Goal: Task Accomplishment & Management: Manage account settings

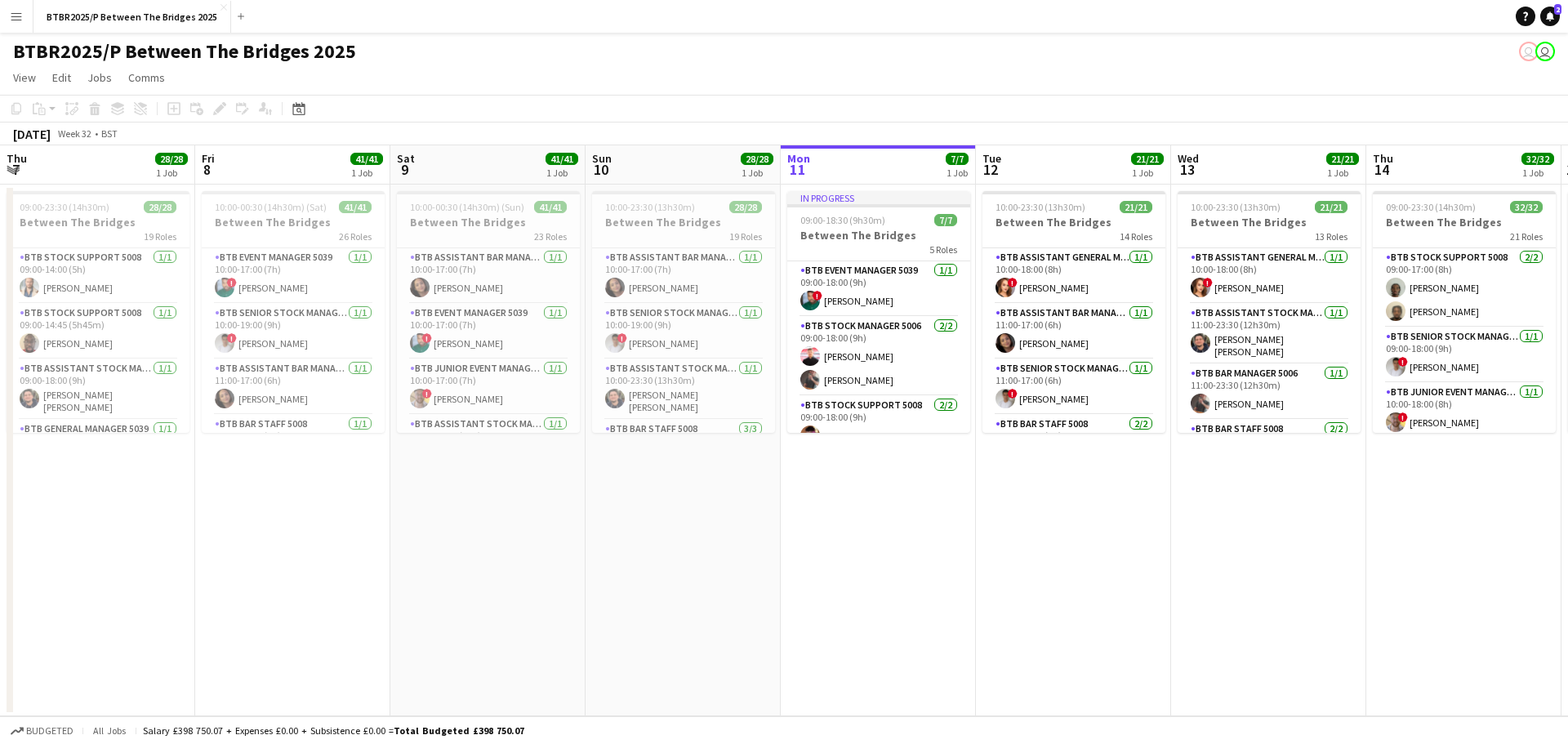
scroll to position [0, 486]
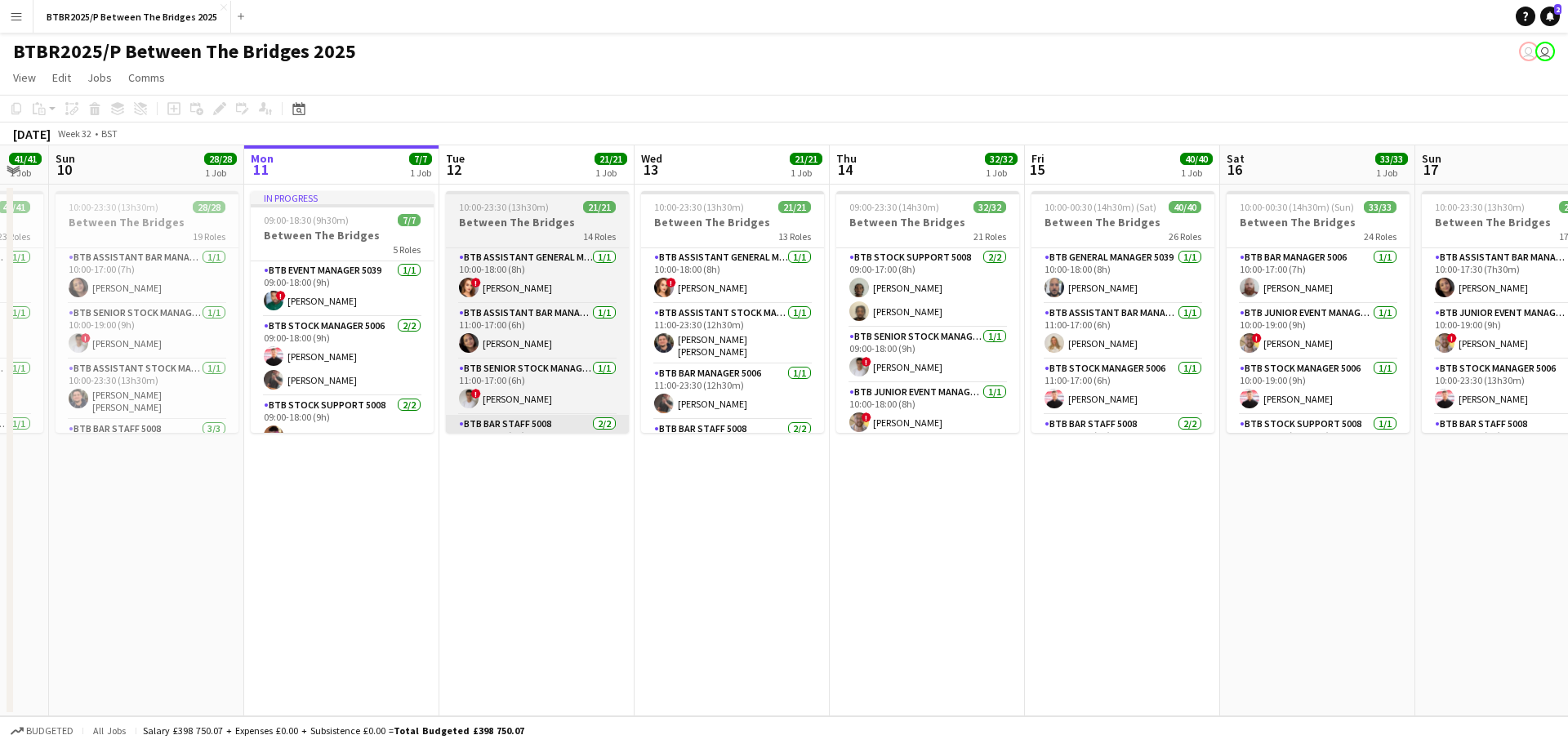
drag, startPoint x: 583, startPoint y: 479, endPoint x: 525, endPoint y: 427, distance: 77.9
click at [527, 477] on app-calendar-viewport "Thu 7 28/28 1 Job Fri 8 41/41 1 Job Sat 9 41/41 1 Job Sun 10 28/28 1 Job Mon 11…" at bounding box center [784, 431] width 1568 height 570
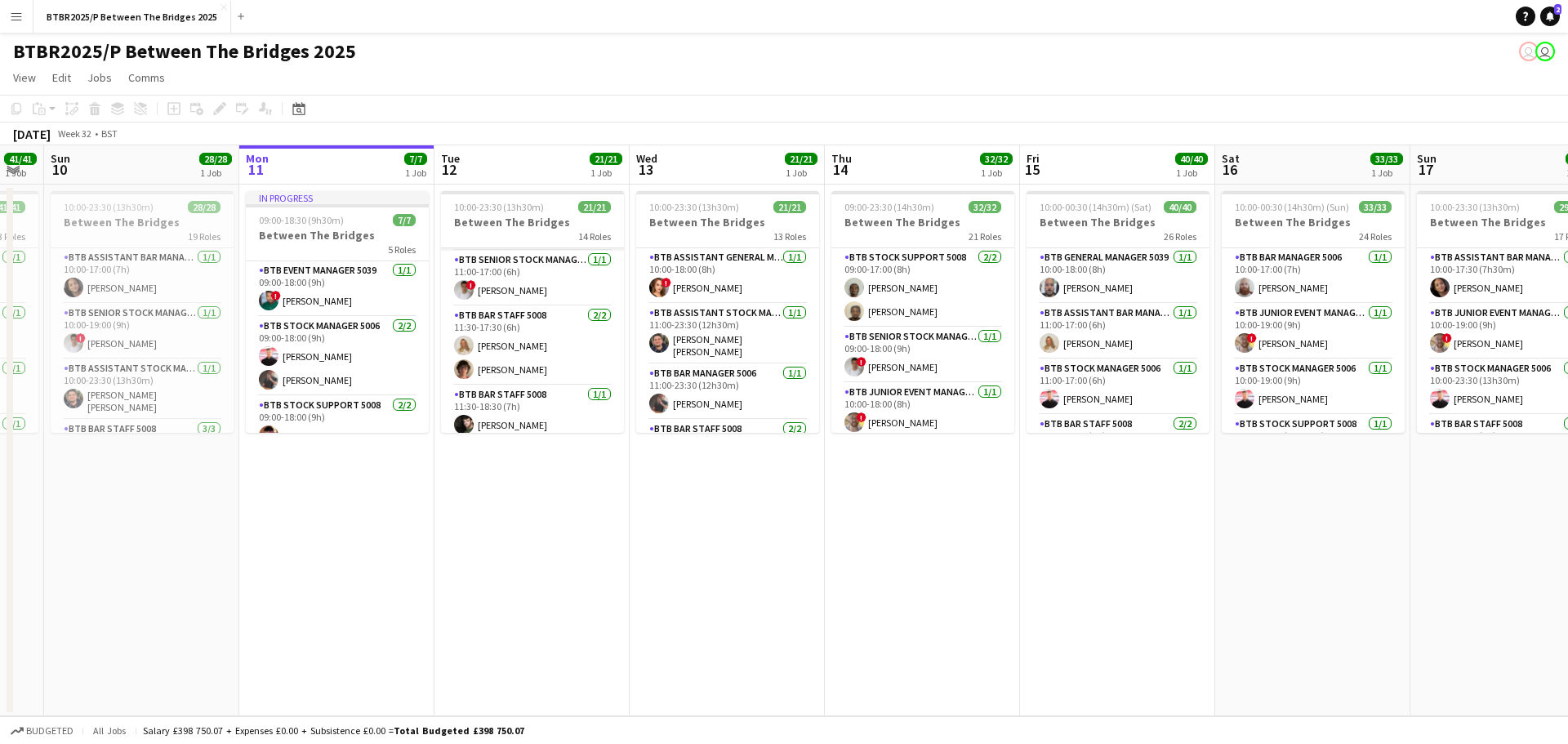
scroll to position [82, 0]
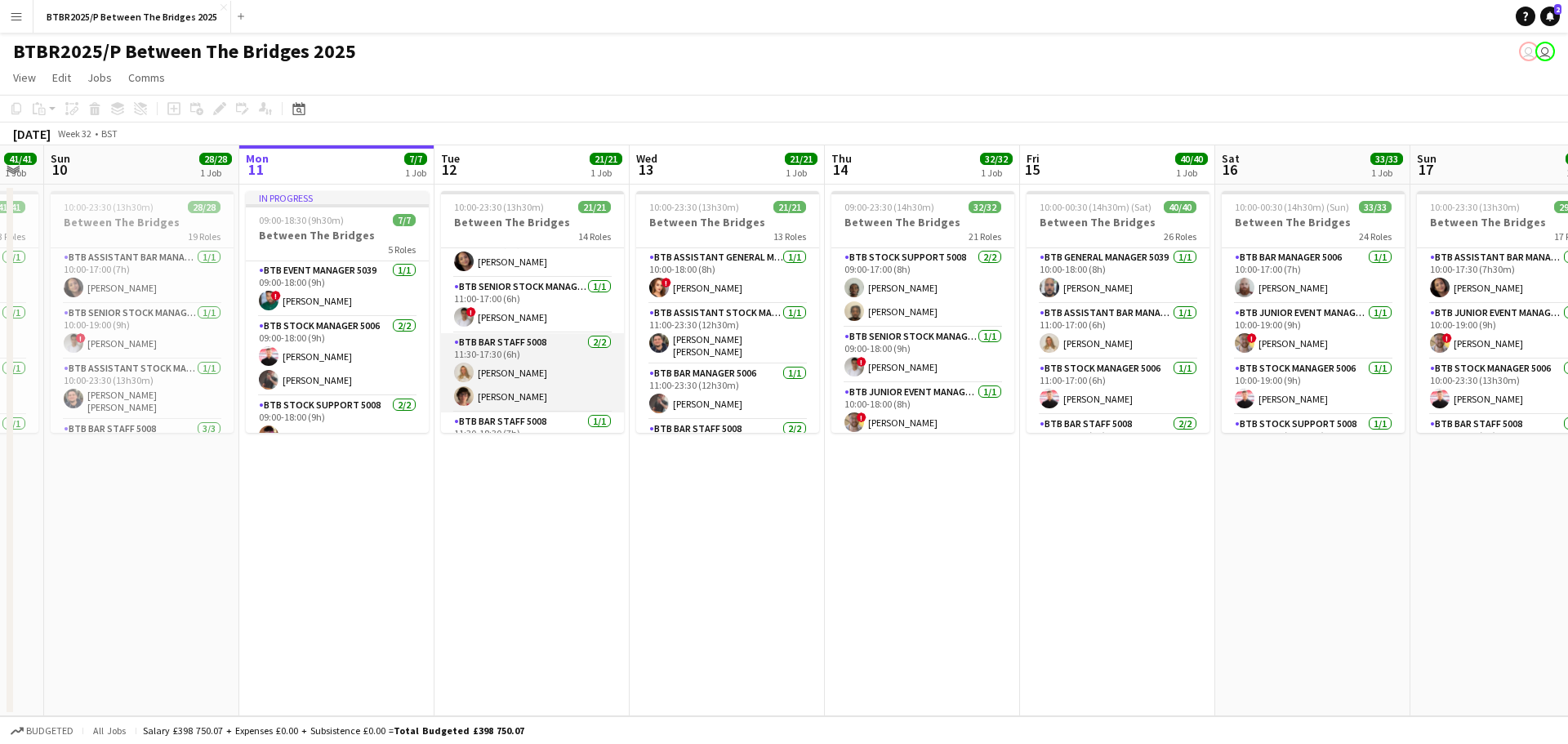
click at [529, 360] on app-card-role "BTB Bar Staff 5008 [DATE] 11:30-17:30 (6h) [PERSON_NAME] Dallas [PERSON_NAME]" at bounding box center [532, 372] width 183 height 79
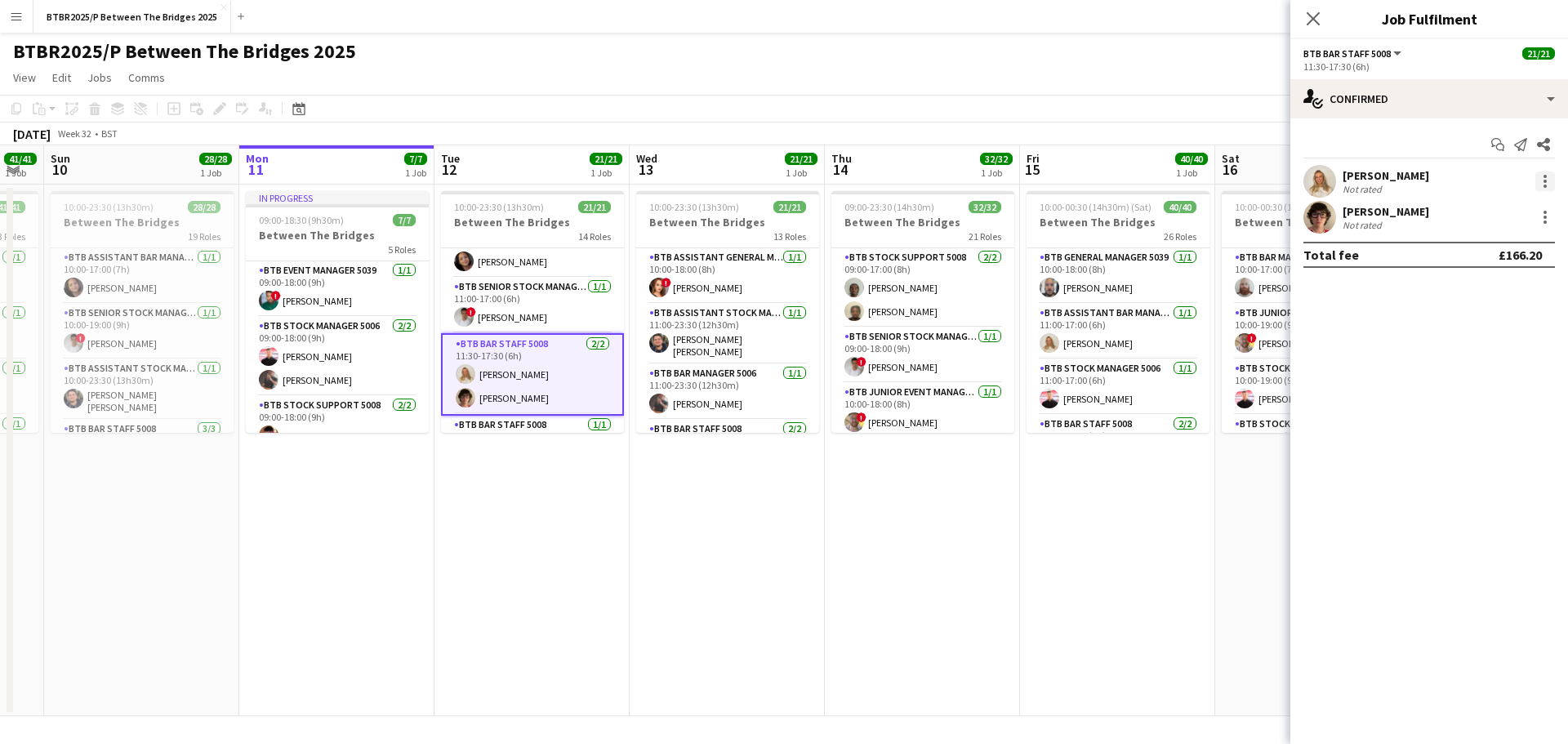
click at [1548, 177] on div at bounding box center [1545, 182] width 20 height 20
click at [1506, 364] on span "Remove" at bounding box center [1491, 368] width 102 height 15
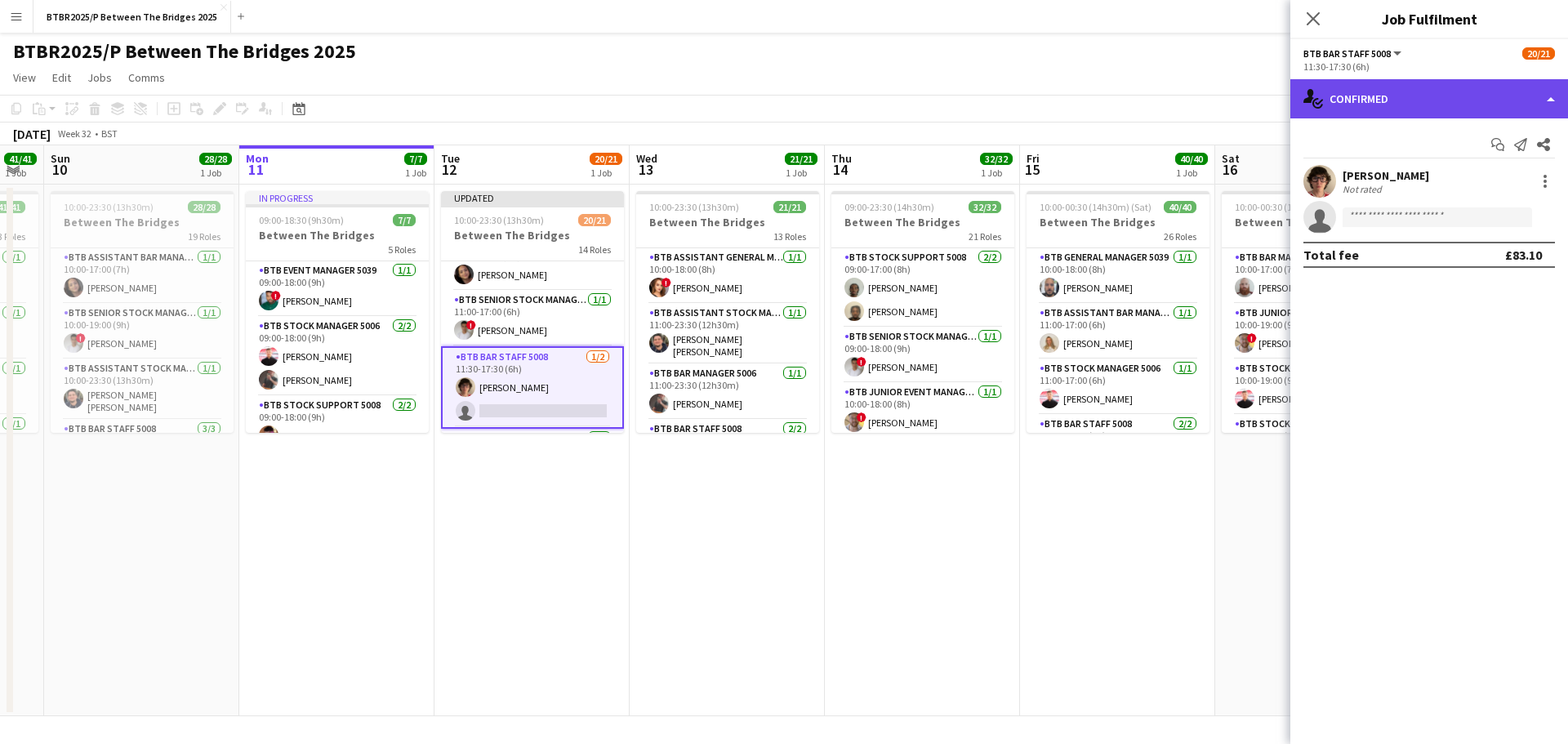
click at [1432, 111] on div "single-neutral-actions-check-2 Confirmed" at bounding box center [1428, 98] width 277 height 39
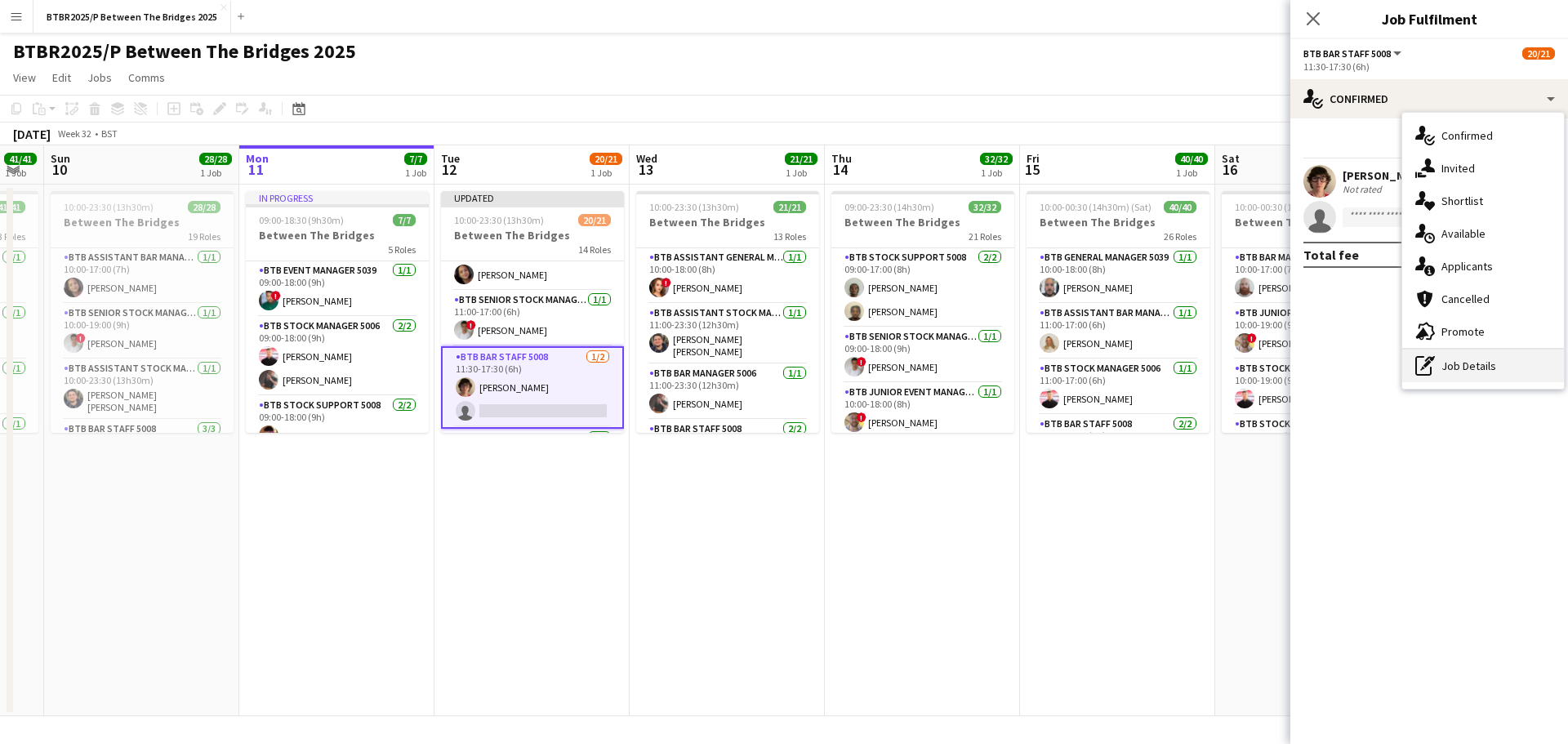
click at [1461, 358] on div "pen-write Job Details" at bounding box center [1483, 365] width 162 height 33
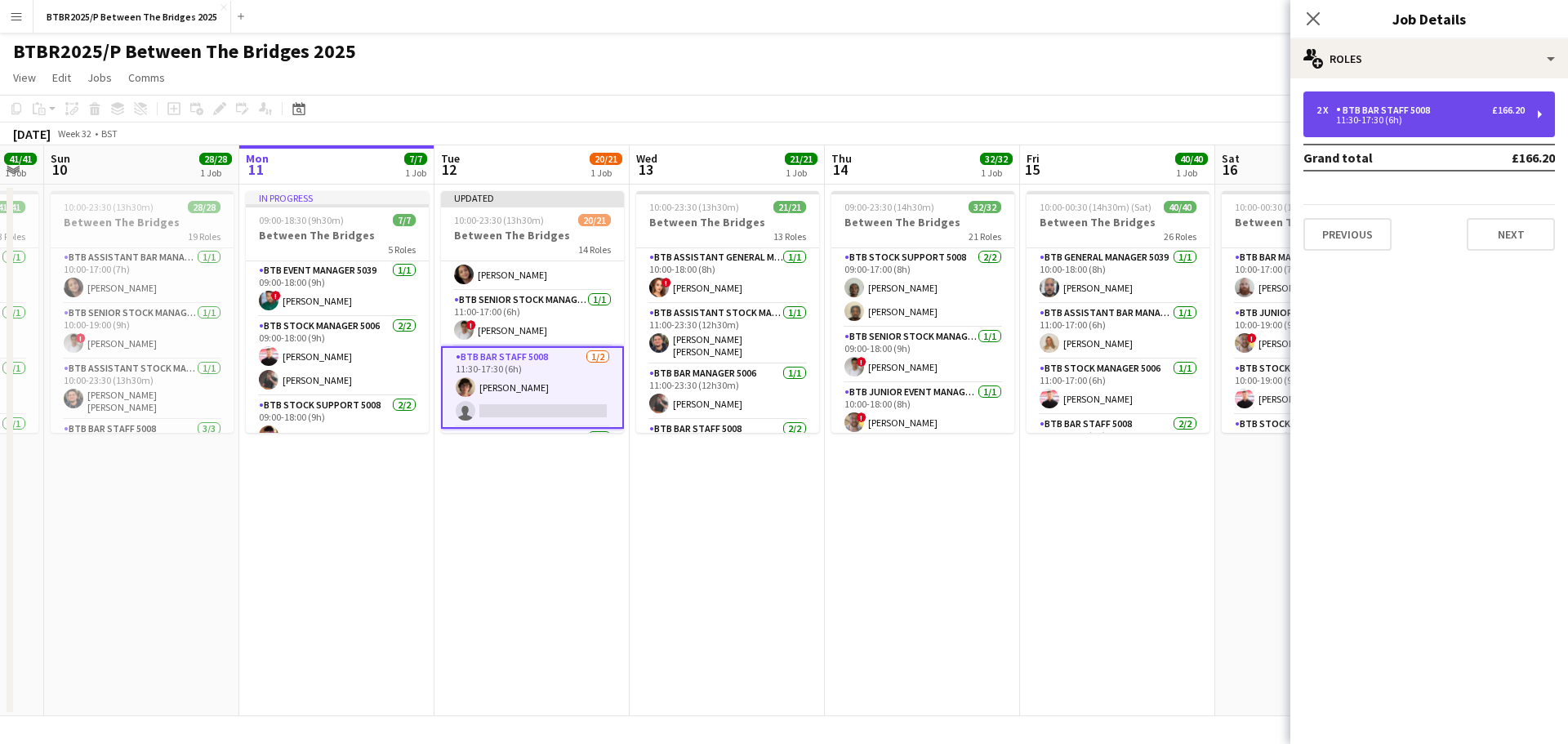
click at [1384, 110] on div "BTB Bar Staff 5008" at bounding box center [1385, 110] width 101 height 11
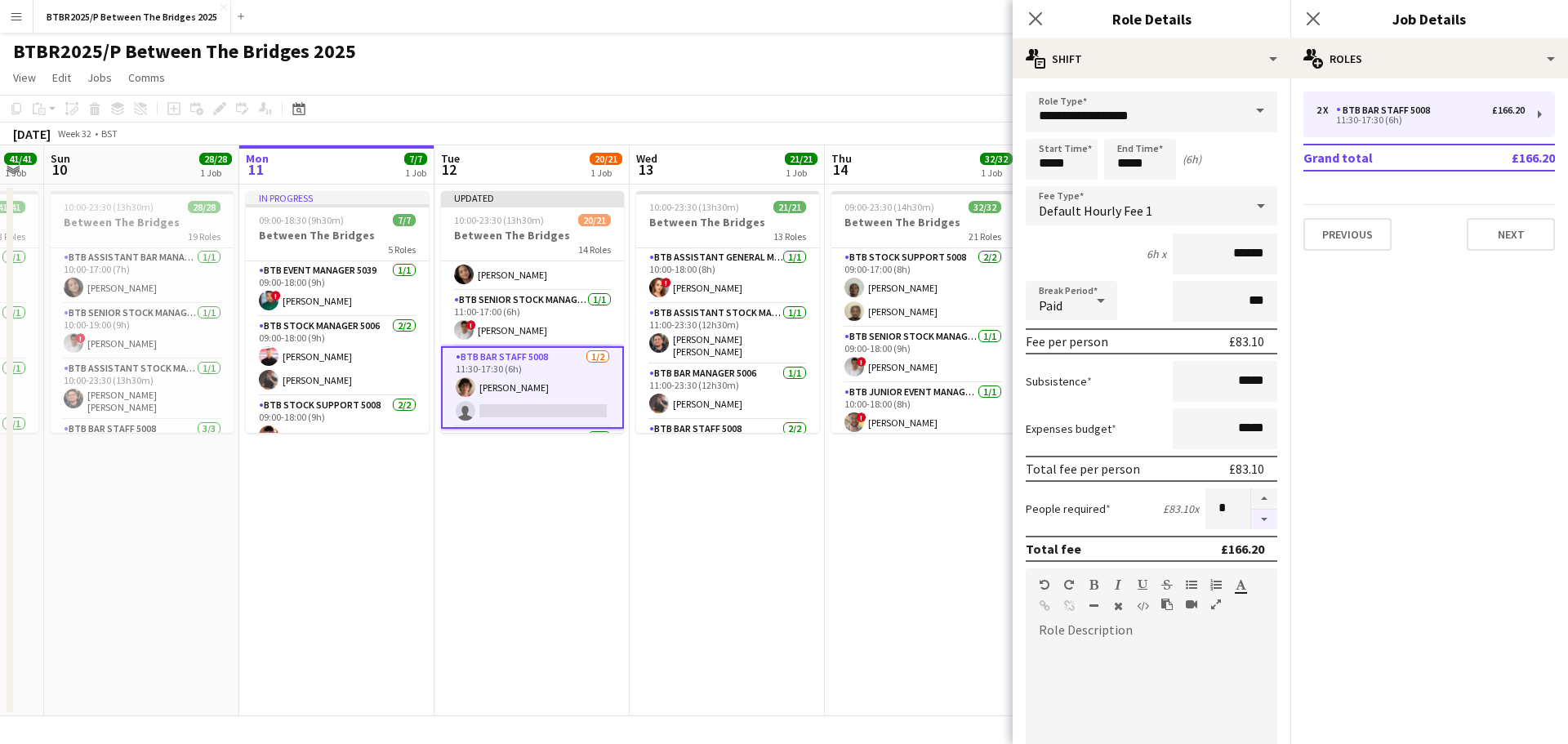
drag, startPoint x: 1251, startPoint y: 514, endPoint x: 1169, endPoint y: 425, distance: 121.0
click at [1251, 514] on button "button" at bounding box center [1264, 520] width 26 height 20
type input "*"
click at [772, 78] on app-page-menu "View Day view expanded Day view collapsed Month view Date picker Jump to [DATE]…" at bounding box center [784, 79] width 1568 height 31
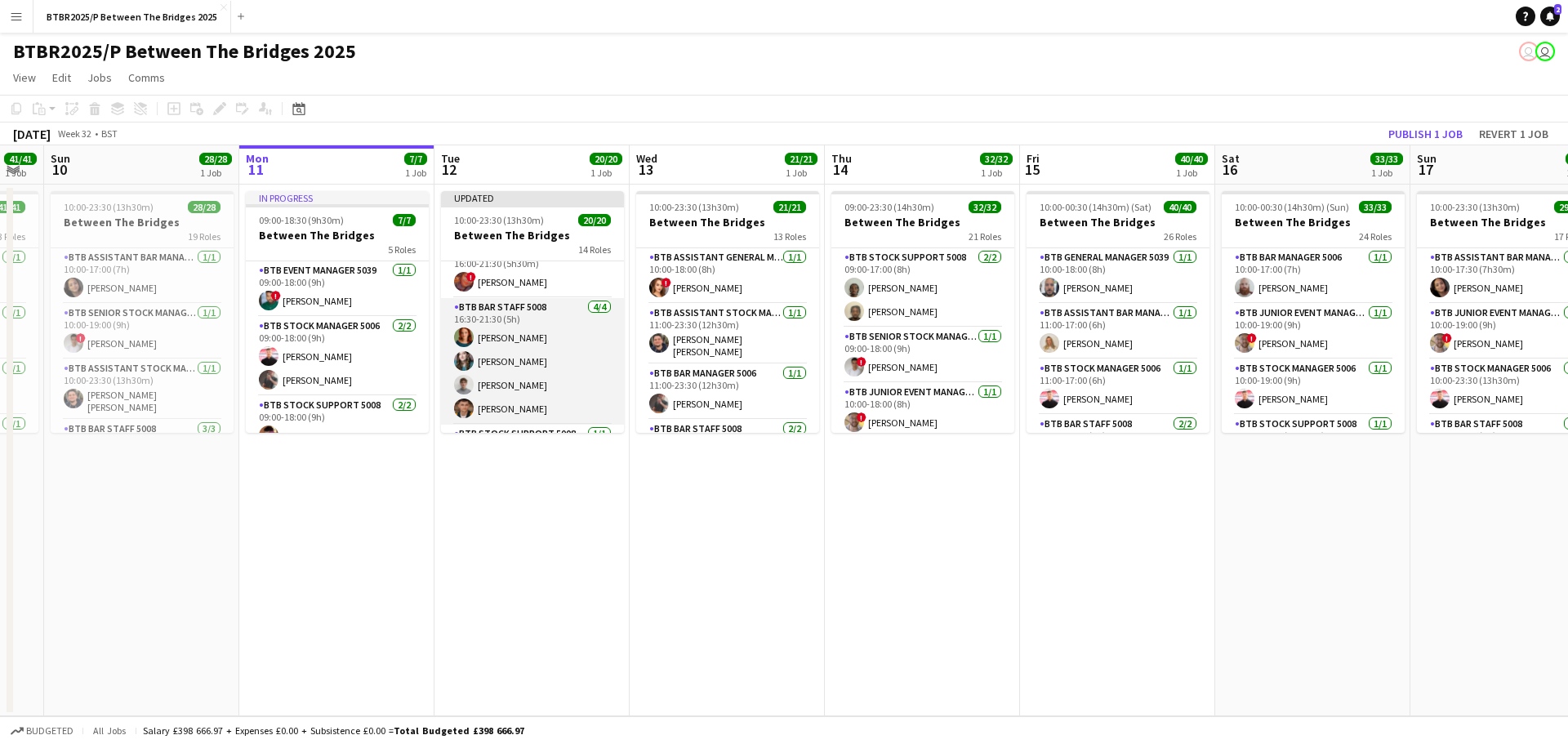
scroll to position [490, 0]
click at [537, 315] on app-card-role "BTB Bar Staff 5008 [DATE] 16:30-21:30 (5h) [PERSON_NAME] [PERSON_NAME] [PERSON_…" at bounding box center [532, 334] width 183 height 127
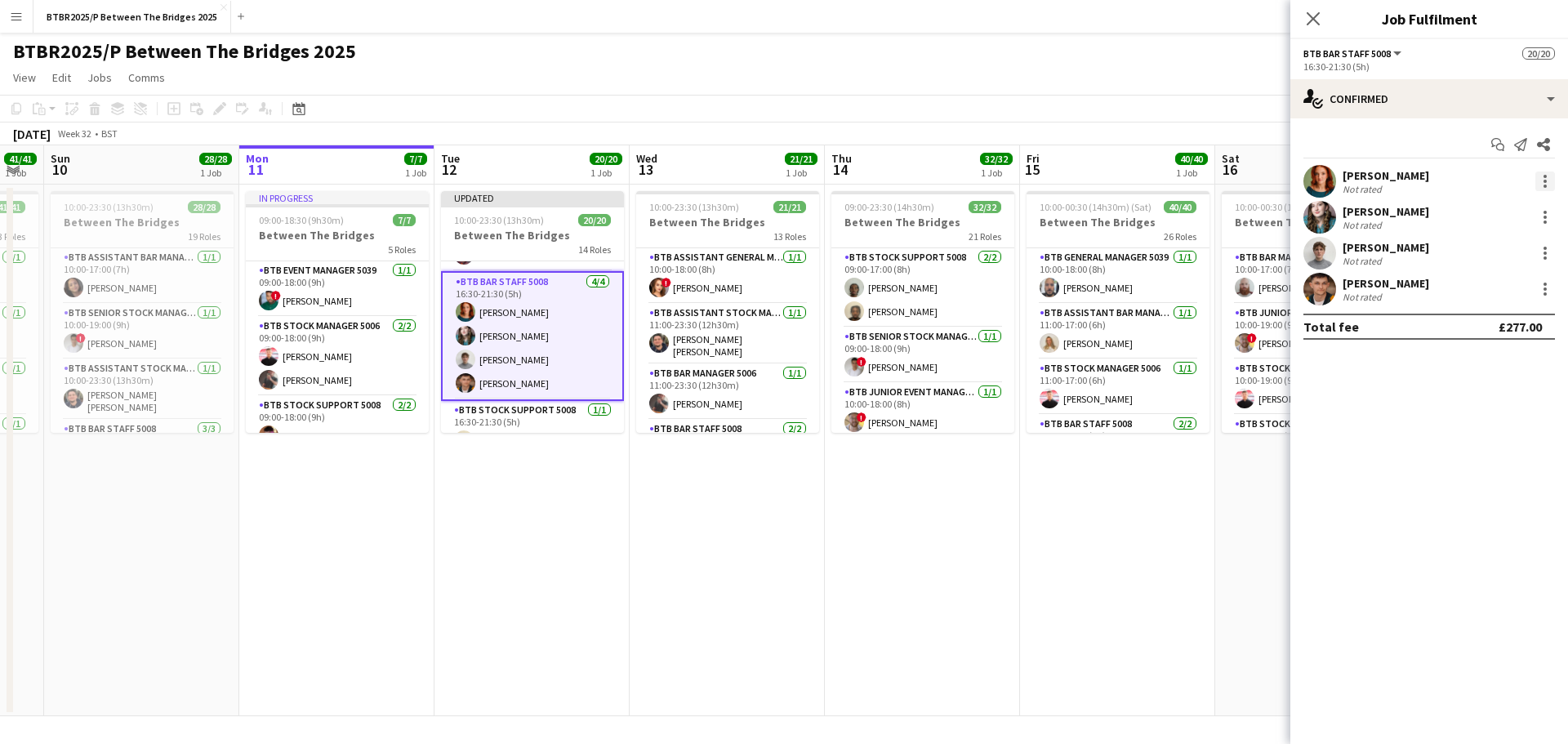
click at [1547, 173] on div at bounding box center [1545, 182] width 20 height 20
click at [1507, 357] on button "Remove" at bounding box center [1491, 368] width 128 height 39
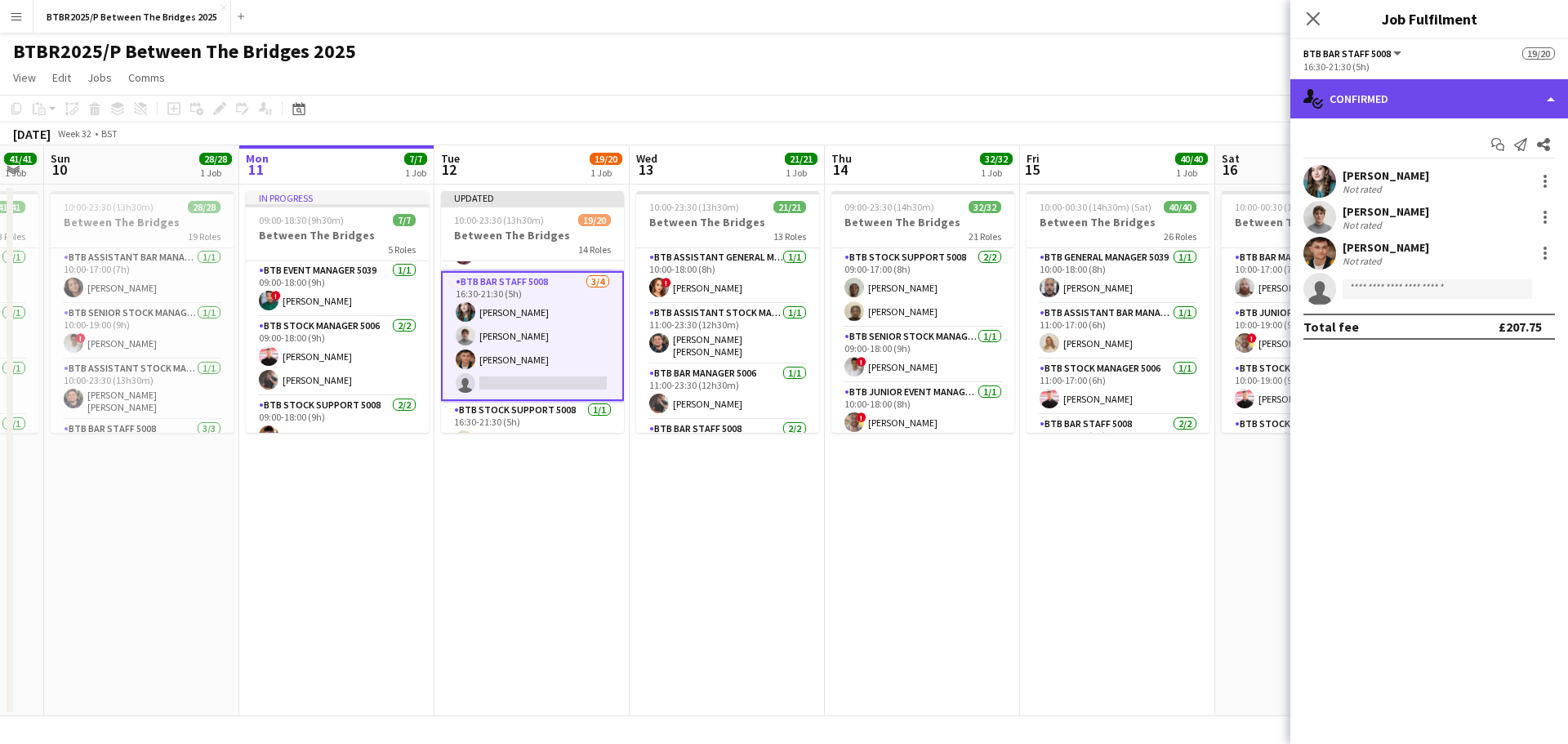
click at [1495, 99] on div "single-neutral-actions-check-2 Confirmed" at bounding box center [1428, 98] width 277 height 39
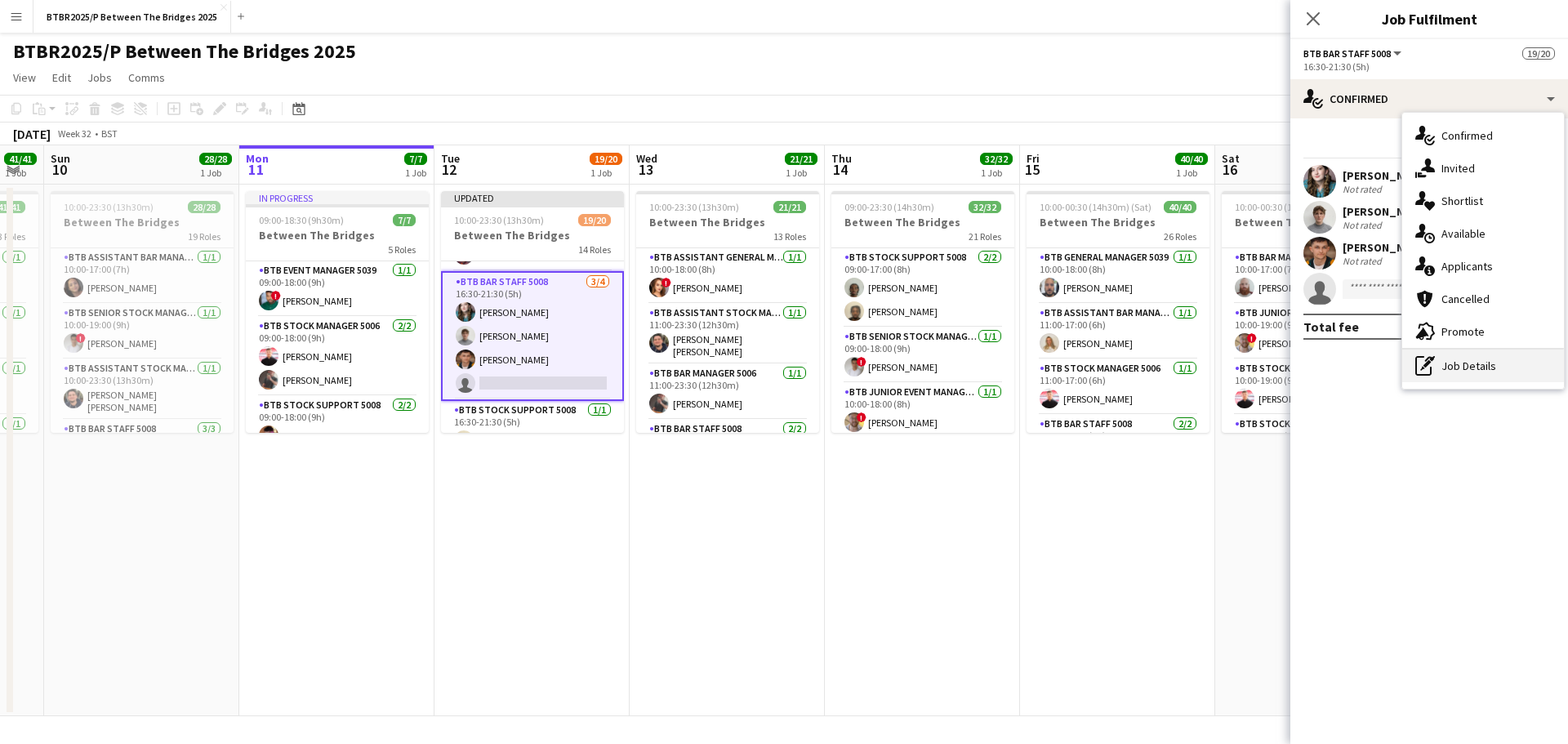
click at [1494, 356] on div "pen-write Job Details" at bounding box center [1483, 365] width 162 height 33
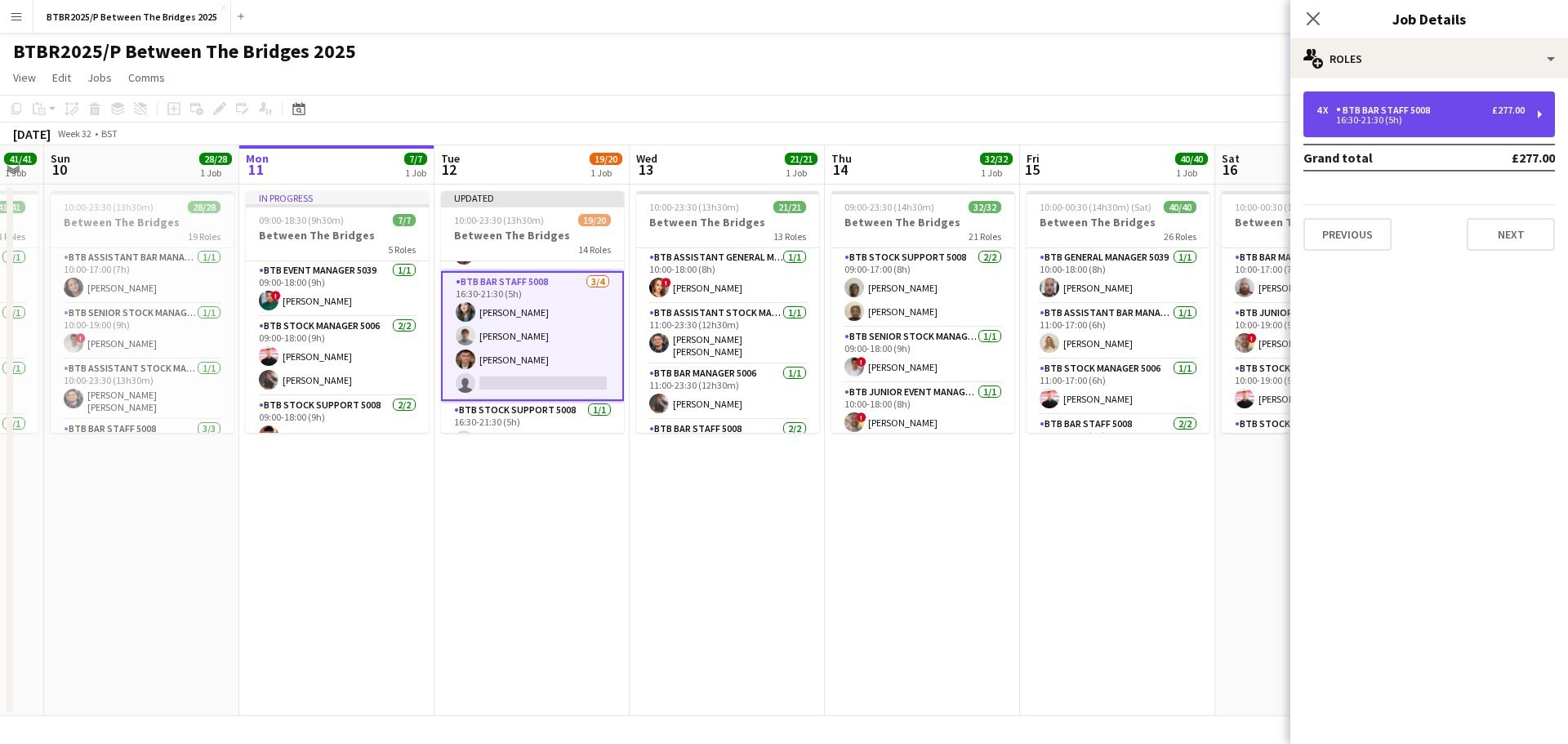
click at [1405, 97] on div "4 x BTB Bar Staff 5008 £277.00 16:30-21:30 (5h)" at bounding box center [1429, 115] width 251 height 46
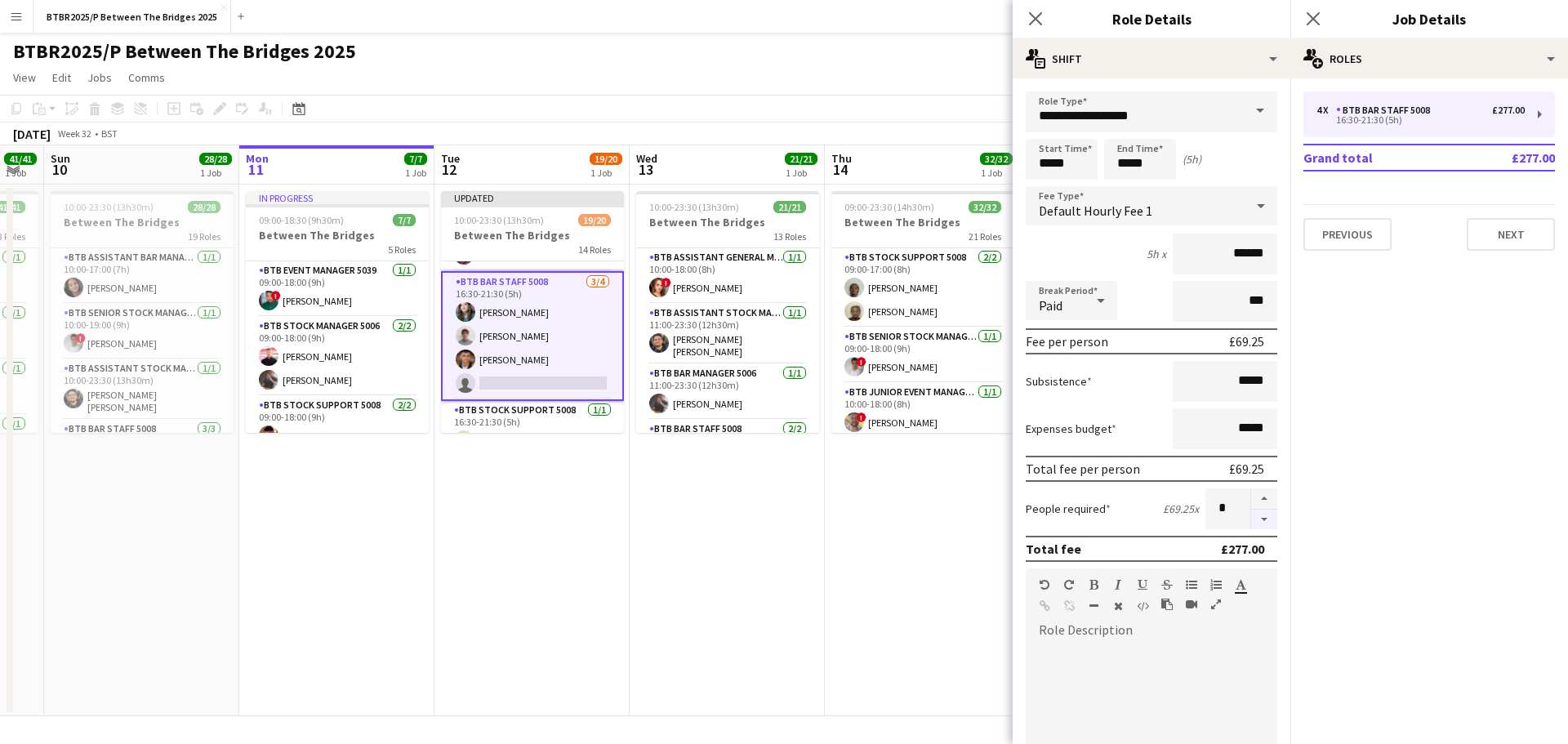
click at [1251, 513] on button "button" at bounding box center [1264, 520] width 26 height 20
type input "*"
click at [914, 85] on app-page-menu "View Day view expanded Day view collapsed Month view Date picker Jump to [DATE]…" at bounding box center [784, 79] width 1568 height 31
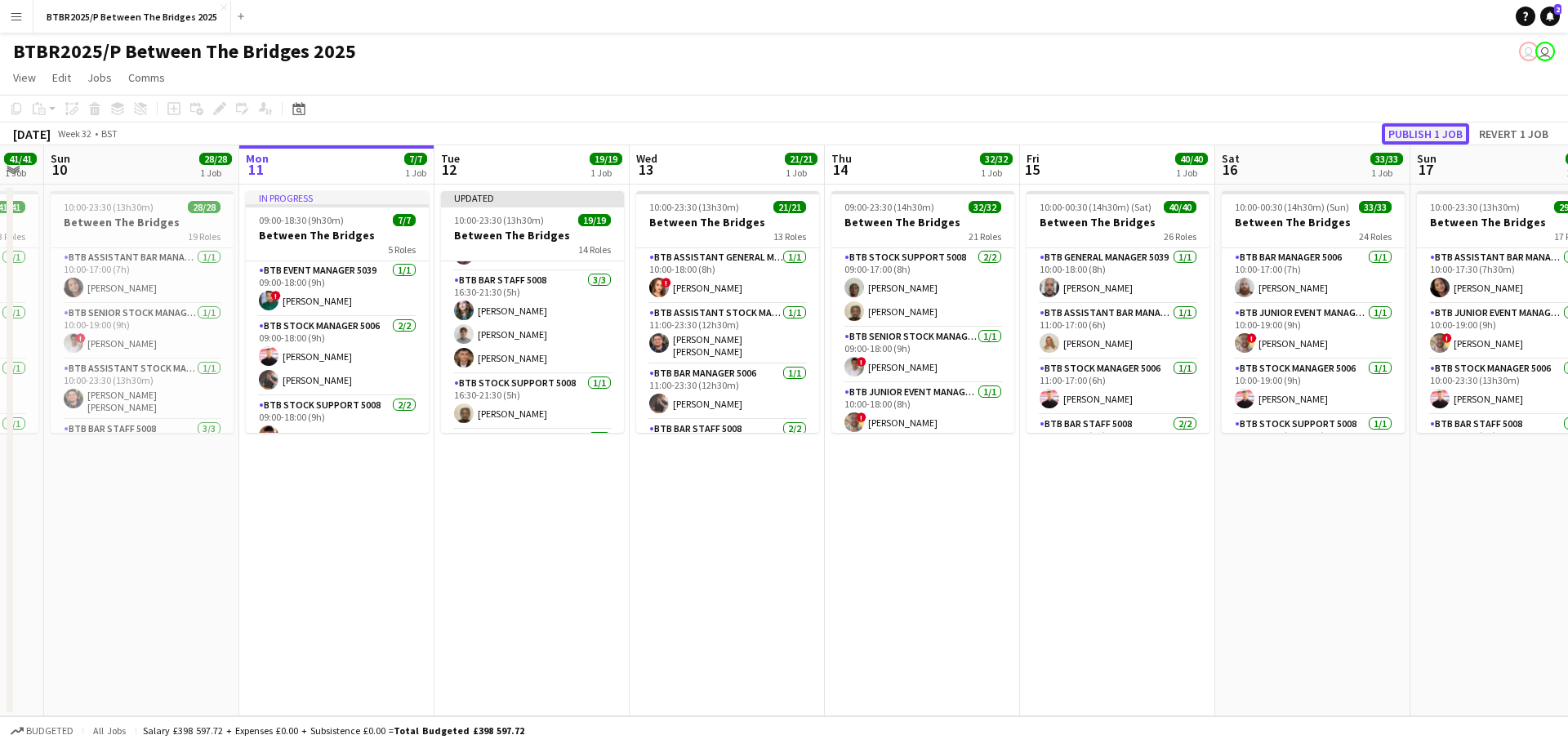
click at [1428, 132] on button "Publish 1 job" at bounding box center [1425, 134] width 88 height 21
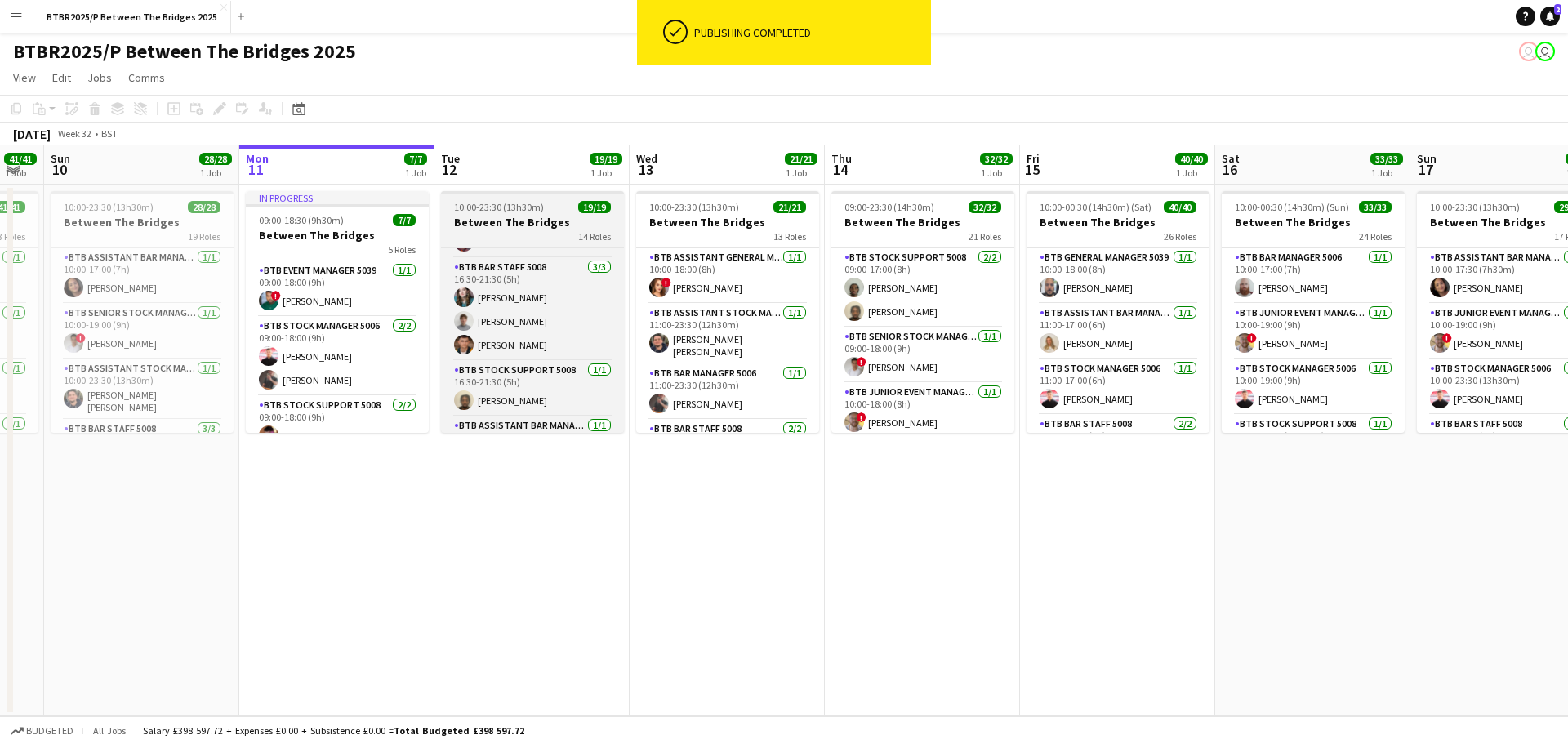
click at [520, 223] on h3 "Between The Bridges" at bounding box center [532, 221] width 183 height 15
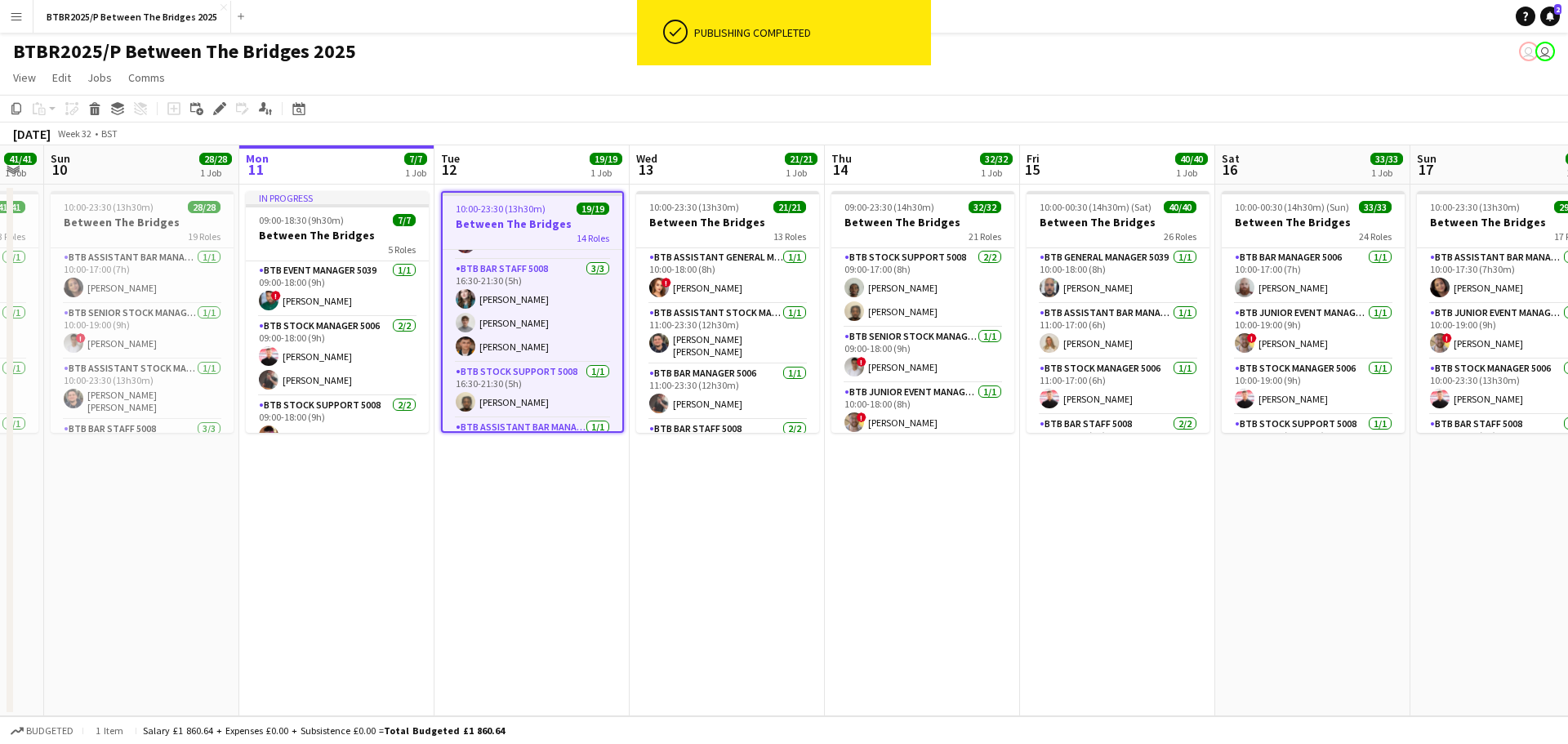
click at [213, 105] on icon "Edit" at bounding box center [219, 108] width 13 height 13
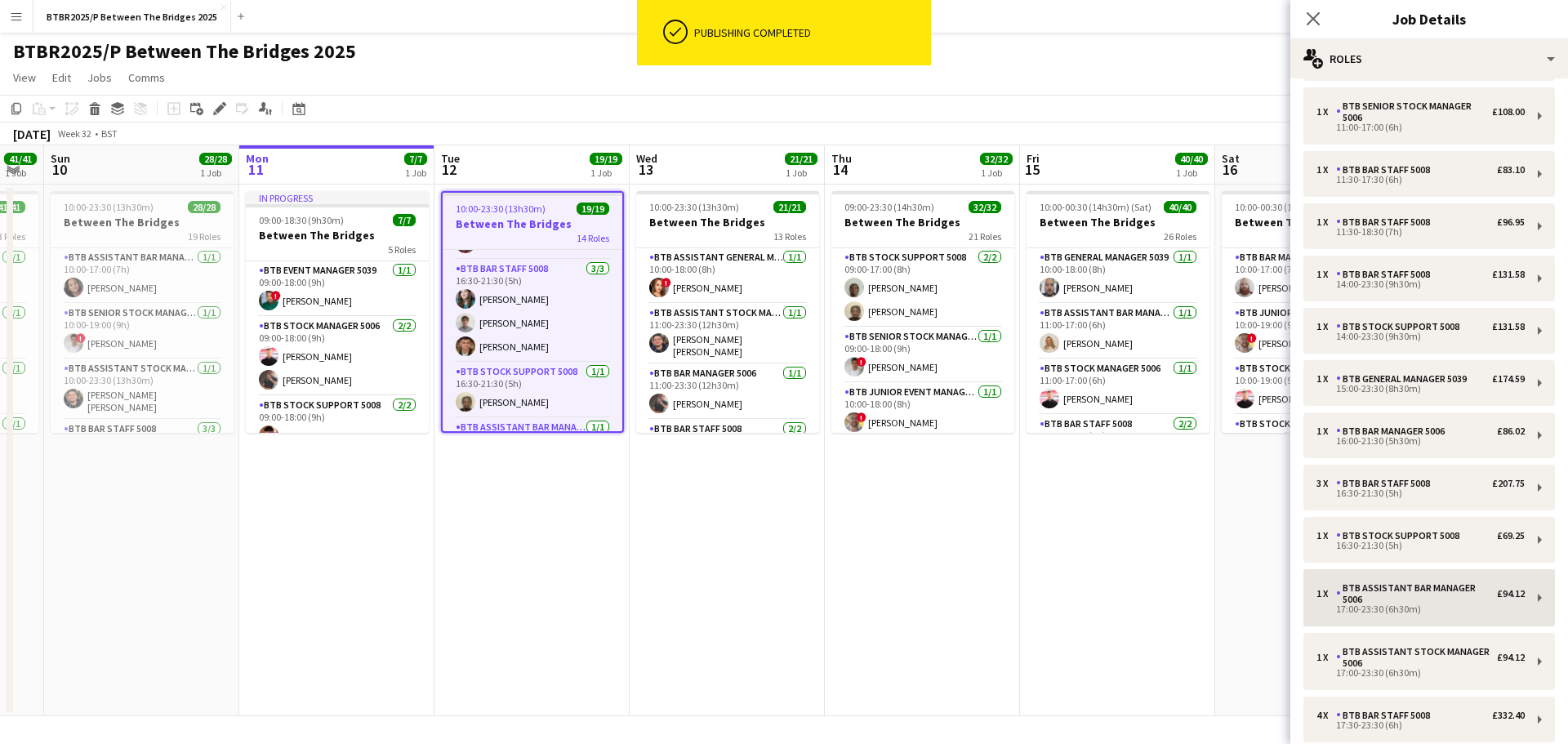
scroll to position [295, 0]
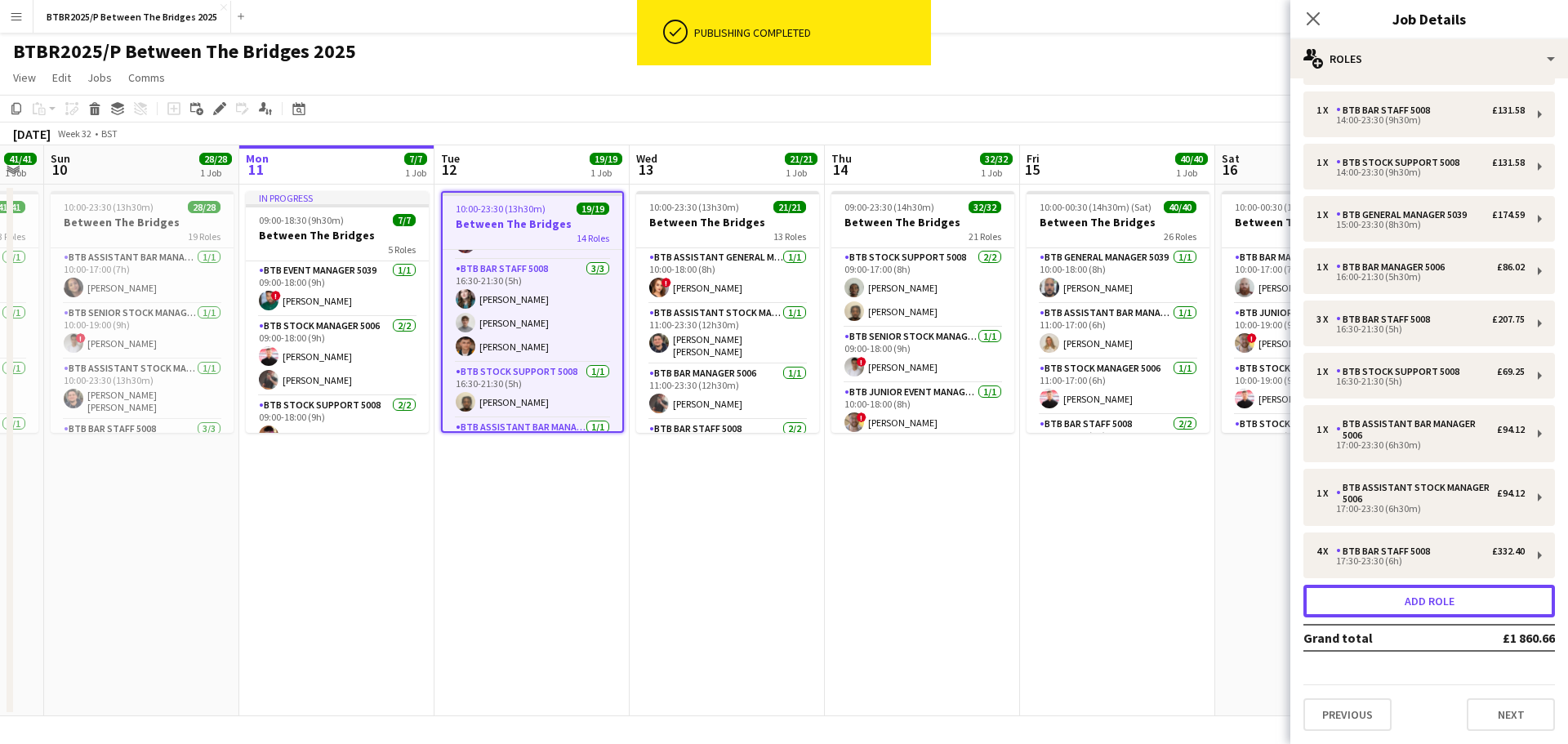
drag, startPoint x: 1323, startPoint y: 591, endPoint x: 1322, endPoint y: 580, distance: 11.0
click at [1322, 590] on button "Add role" at bounding box center [1429, 600] width 251 height 33
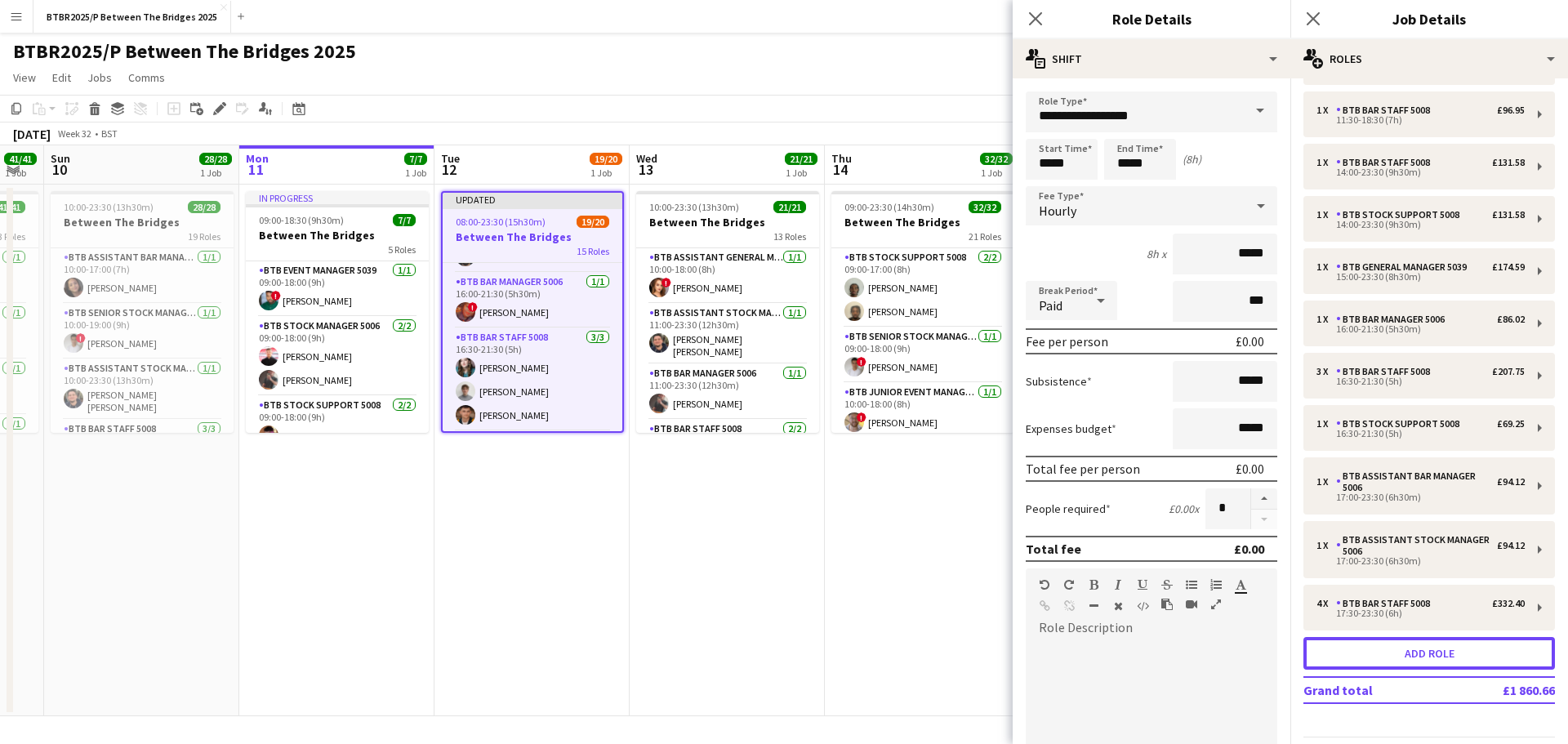
scroll to position [546, 0]
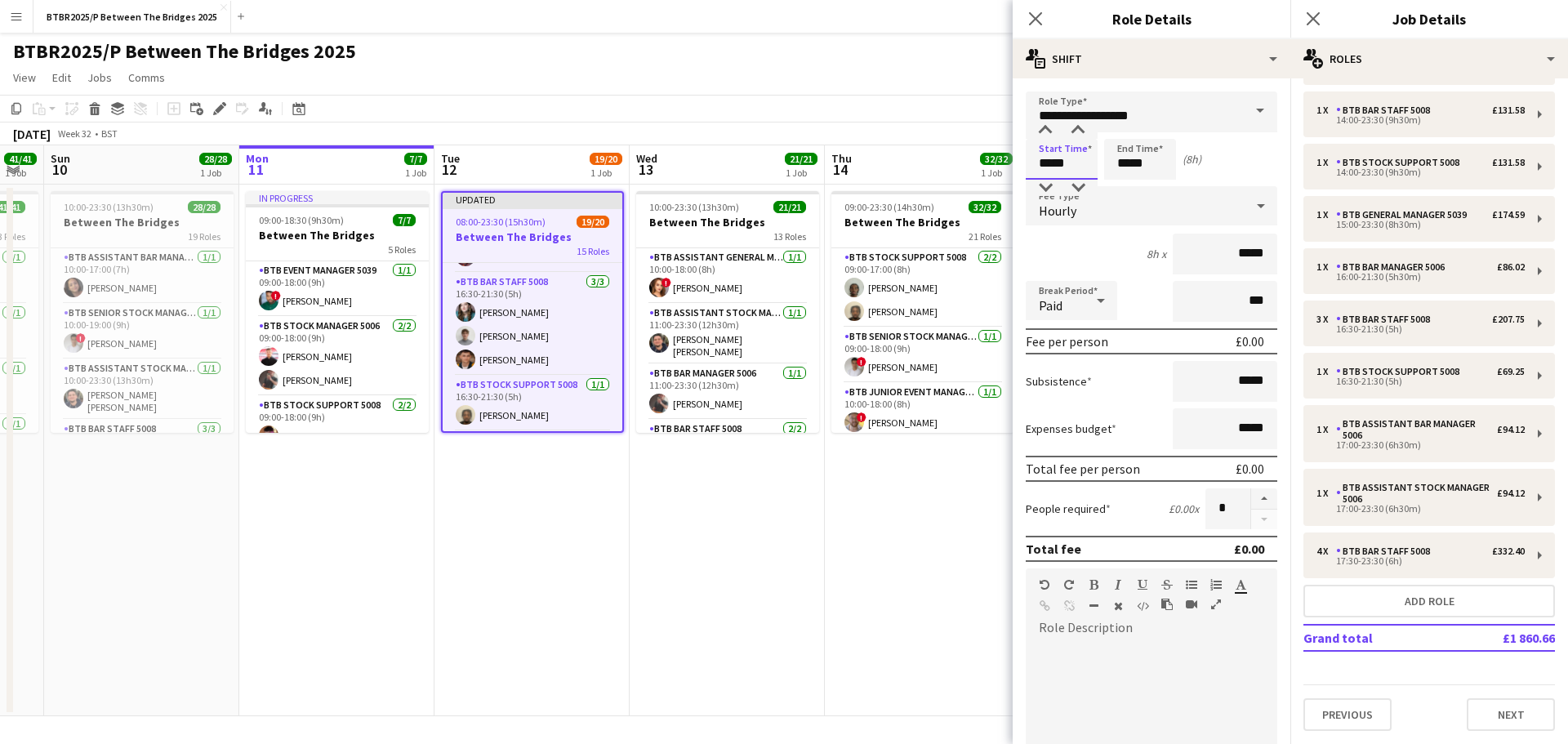
drag, startPoint x: 1023, startPoint y: 160, endPoint x: 997, endPoint y: 158, distance: 26.1
click at [997, 158] on body "Menu Boards Boards Boards All jobs Status Workforce Workforce My Workforce Recr…" at bounding box center [784, 372] width 1568 height 744
type input "*****"
drag, startPoint x: 1083, startPoint y: 117, endPoint x: 1015, endPoint y: 116, distance: 68.0
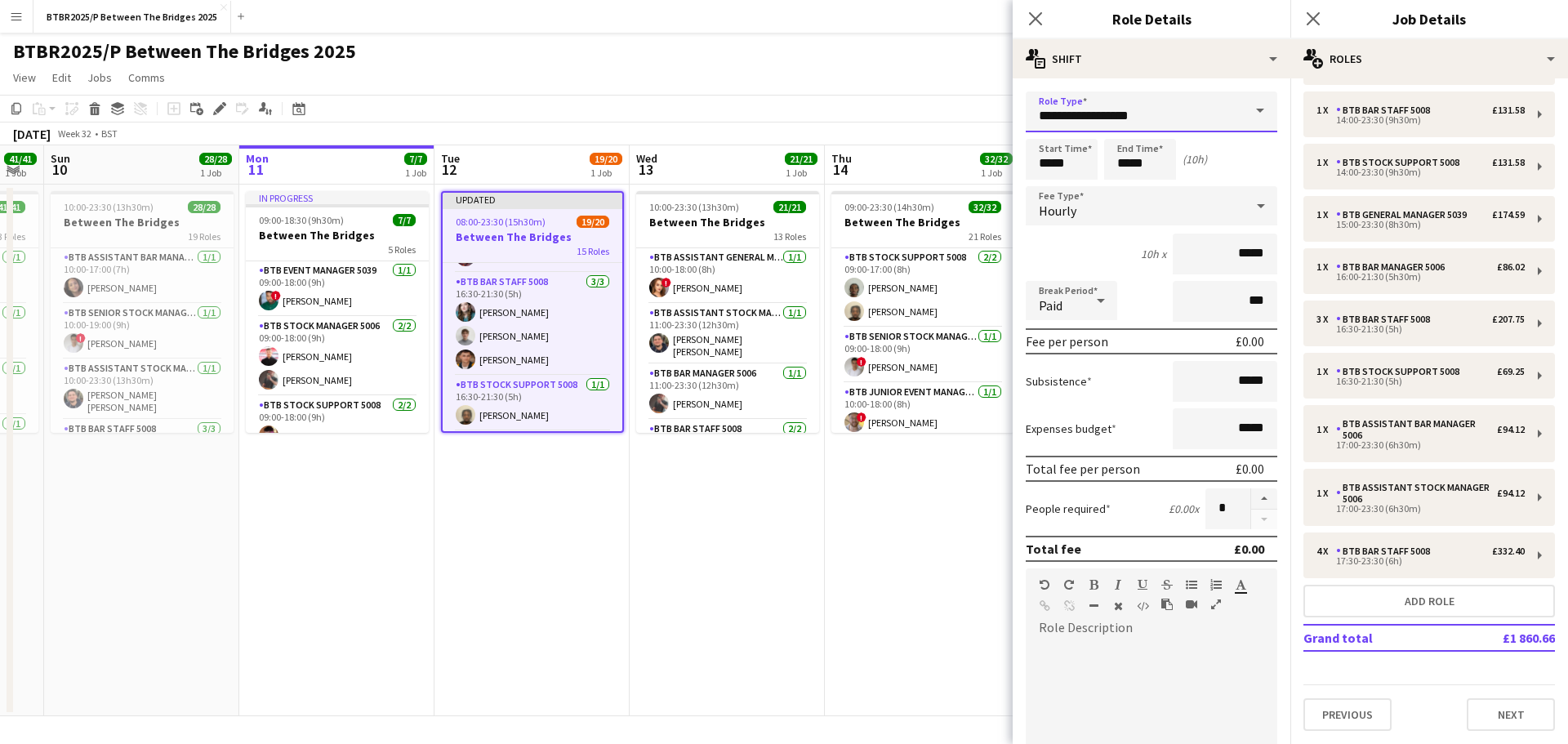
click at [1015, 116] on form "**********" at bounding box center [1151, 599] width 277 height 1015
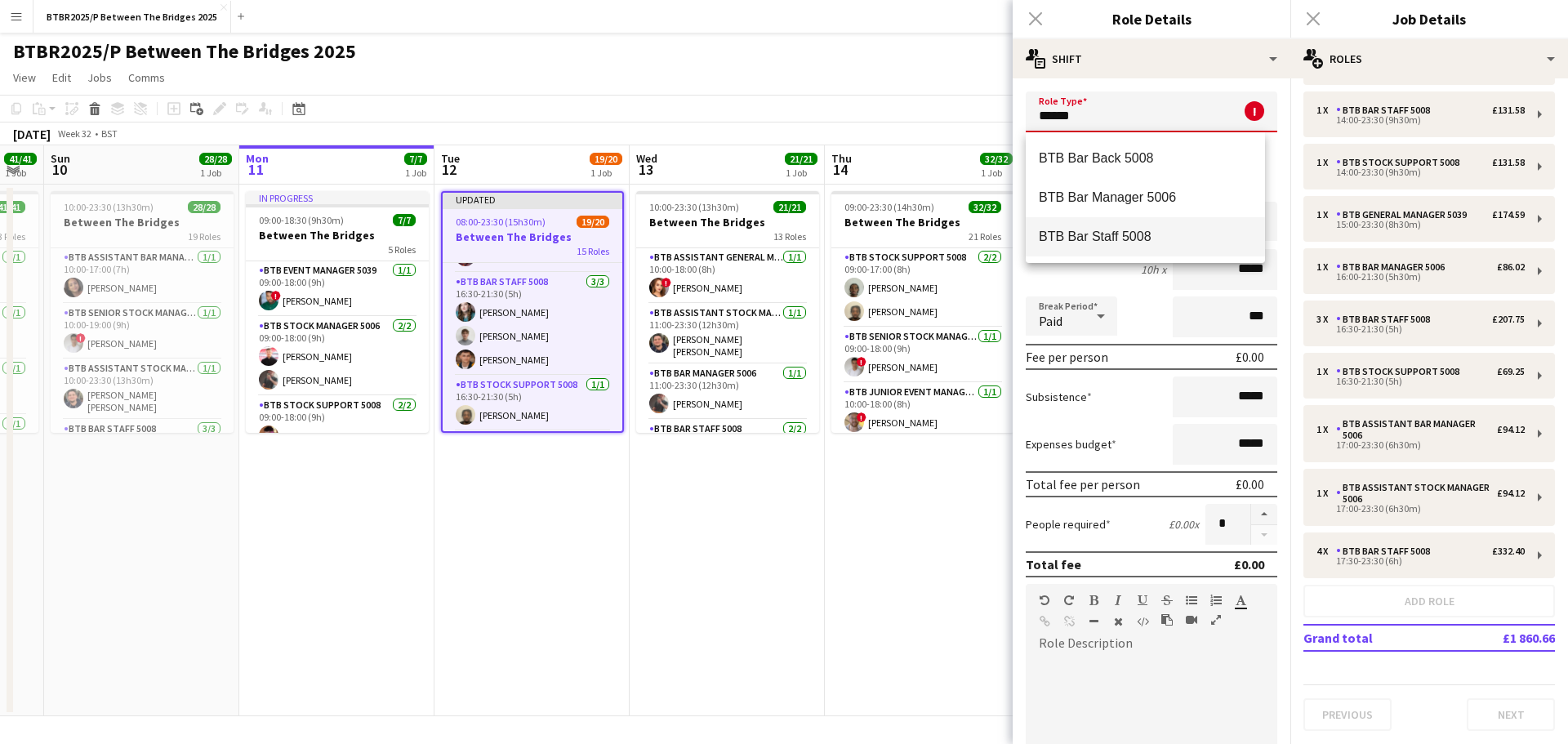
click at [1094, 226] on mat-option "BTB Bar Staff 5008" at bounding box center [1145, 236] width 239 height 39
type input "**********"
type input "******"
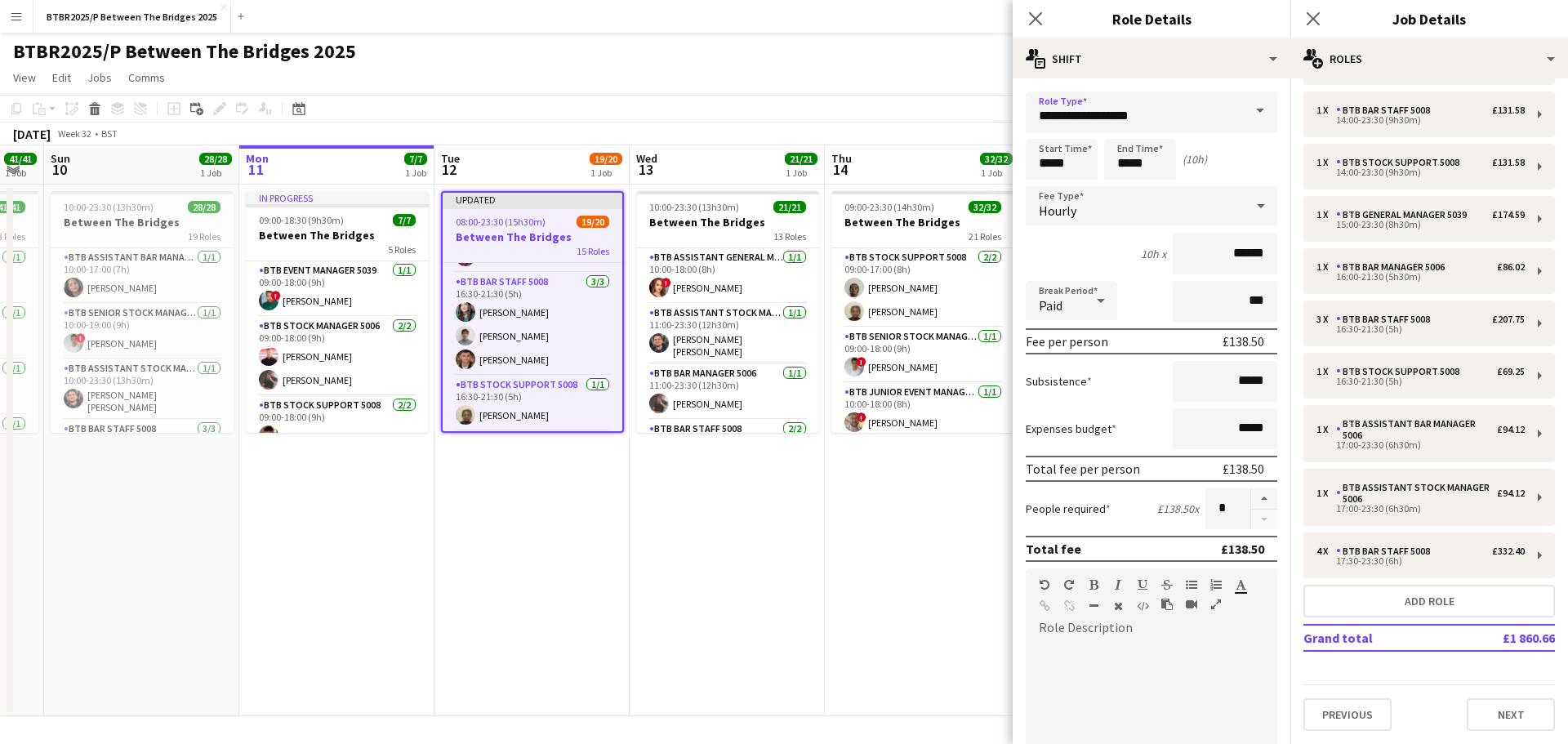
click at [908, 70] on app-page-menu "View Day view expanded Day view collapsed Month view Date picker Jump to [DATE]…" at bounding box center [784, 79] width 1568 height 31
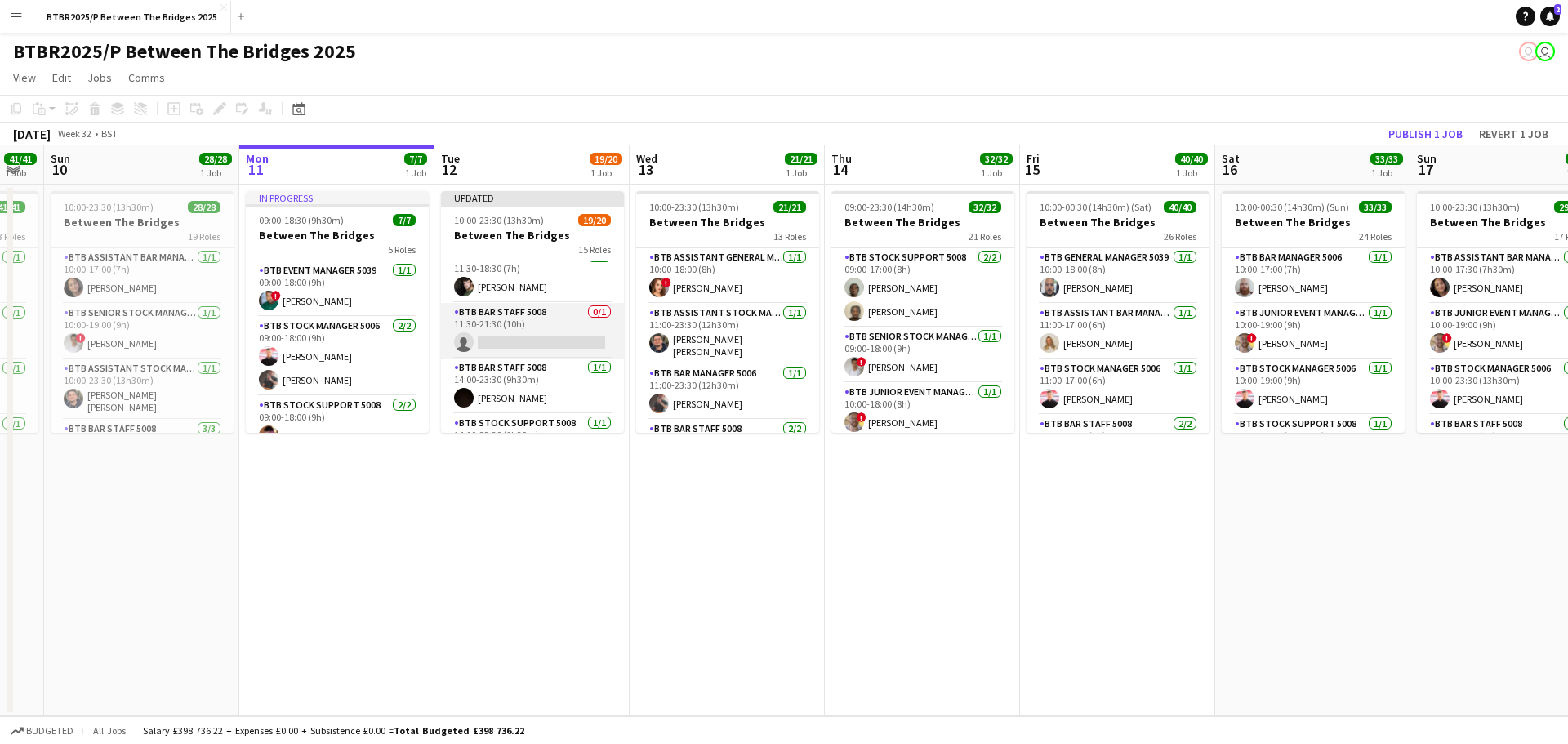
scroll to position [245, 0]
click at [519, 334] on app-card-role "BTB Bar Staff 5008 0/1 11:30-21:30 (10h) single-neutral-actions" at bounding box center [532, 322] width 183 height 56
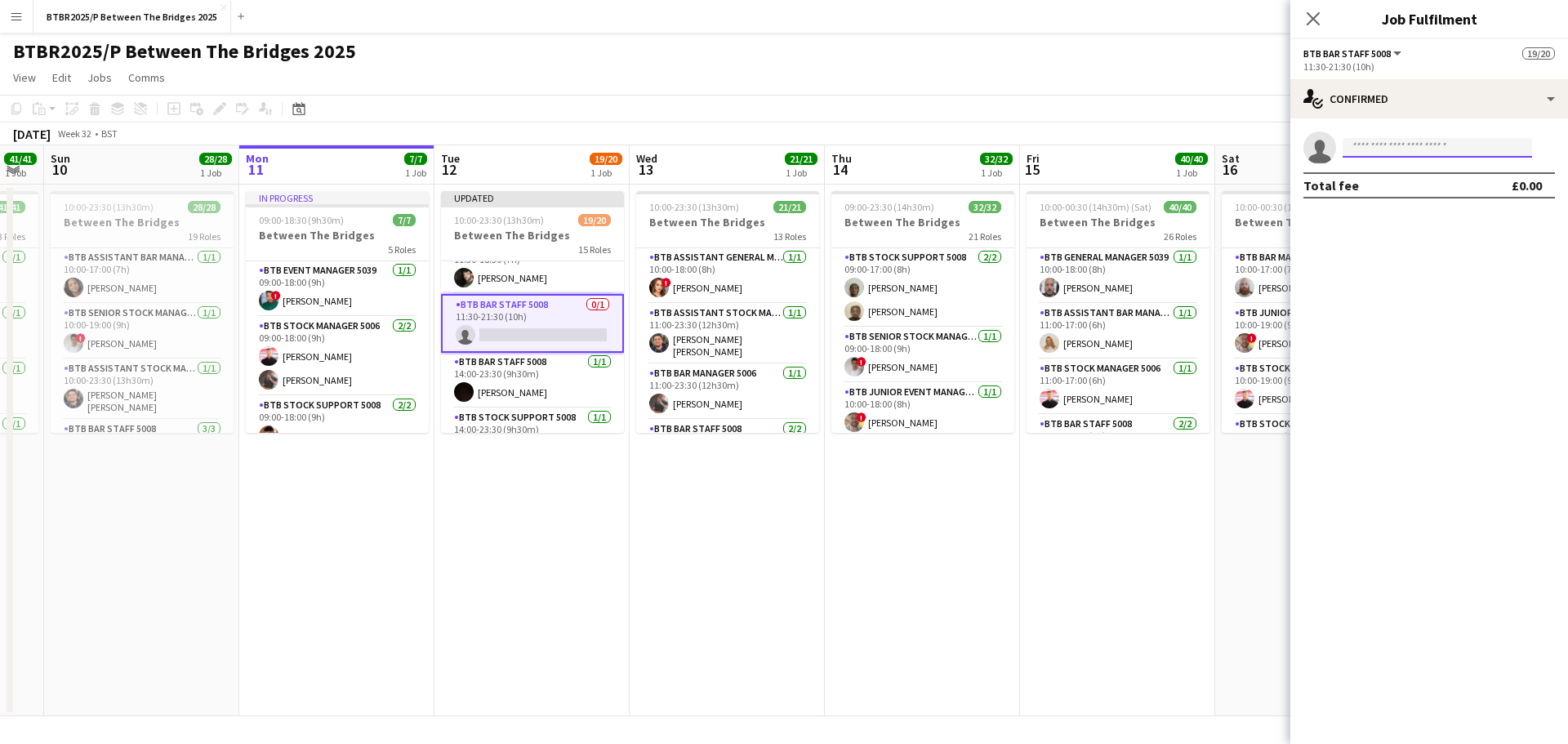
click at [1389, 145] on input at bounding box center [1437, 148] width 190 height 20
type input "****"
click at [1389, 176] on span "[PERSON_NAME]" at bounding box center [1402, 172] width 94 height 14
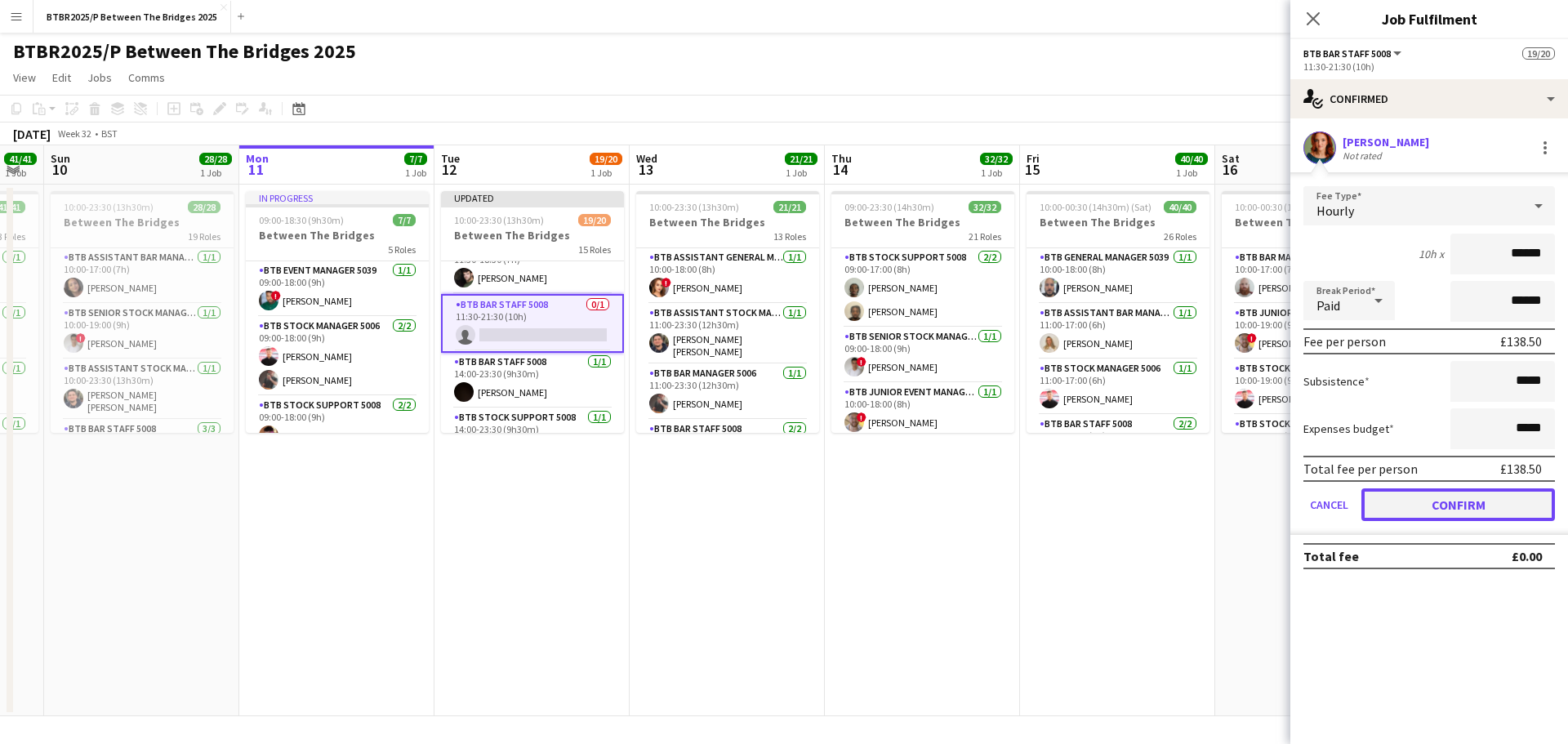
click at [1420, 493] on button "Confirm" at bounding box center [1458, 505] width 194 height 33
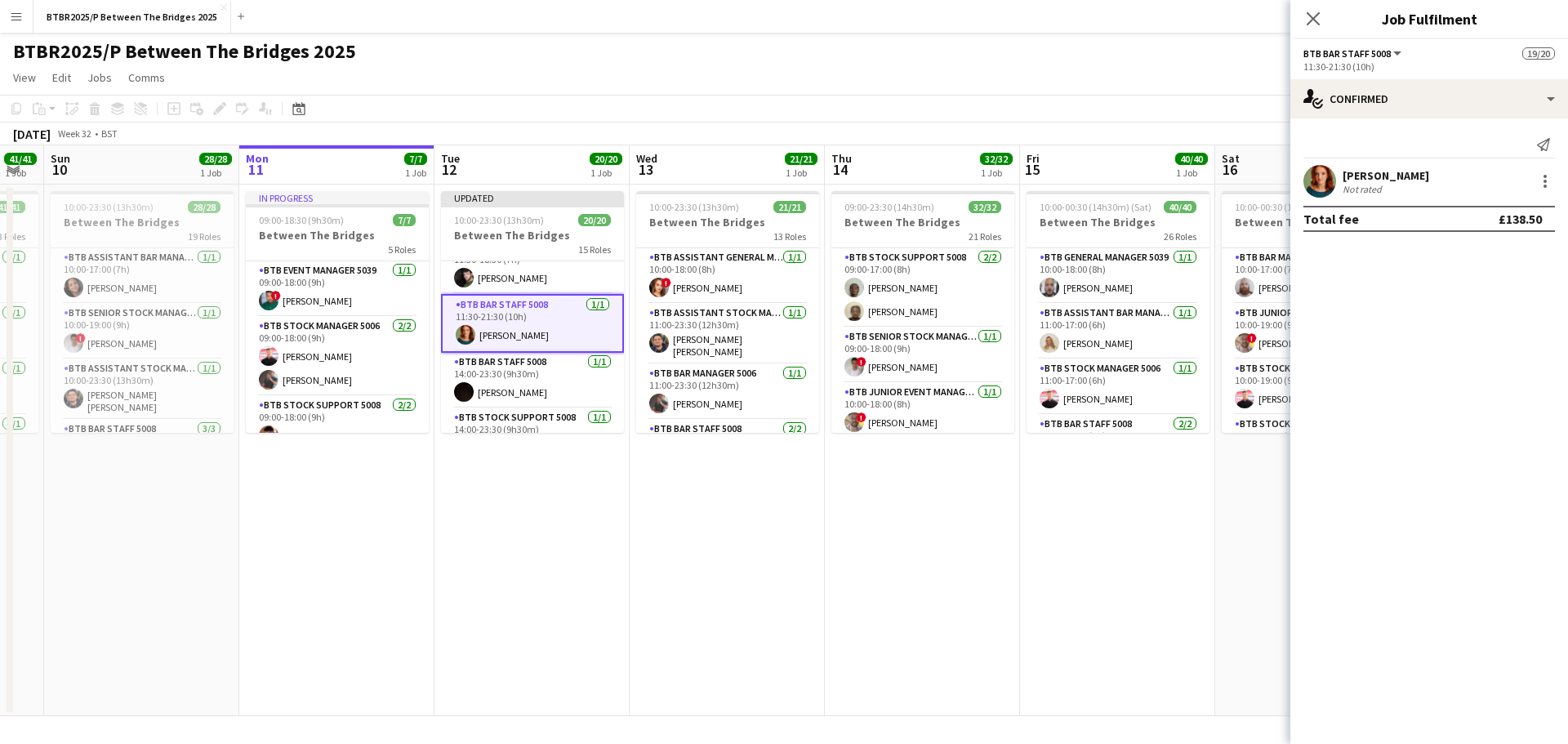
click at [1159, 64] on app-page-menu "View Day view expanded Day view collapsed Month view Date picker Jump to [DATE]…" at bounding box center [784, 79] width 1568 height 31
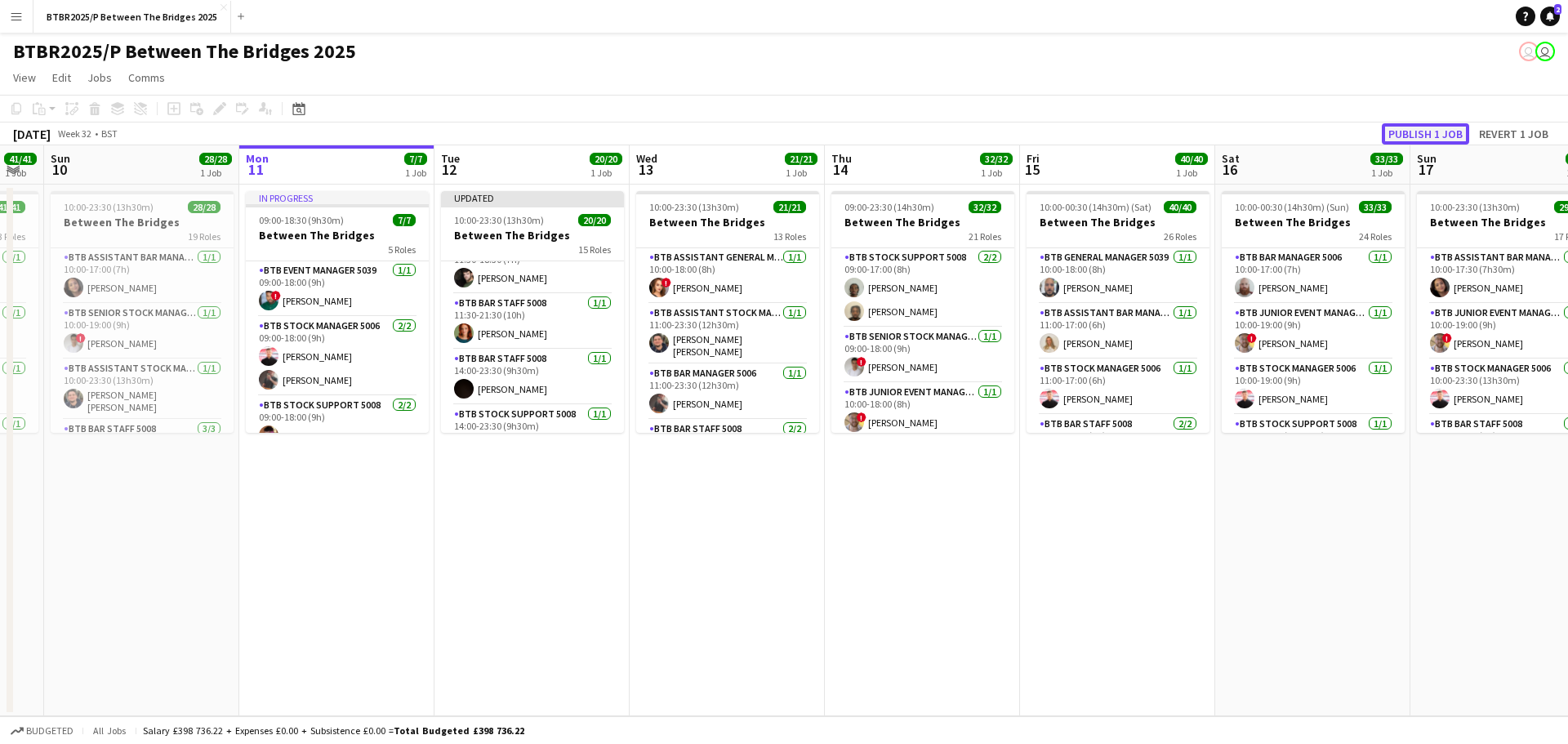
click at [1408, 132] on button "Publish 1 job" at bounding box center [1425, 134] width 88 height 21
